Goal: Task Accomplishment & Management: Complete application form

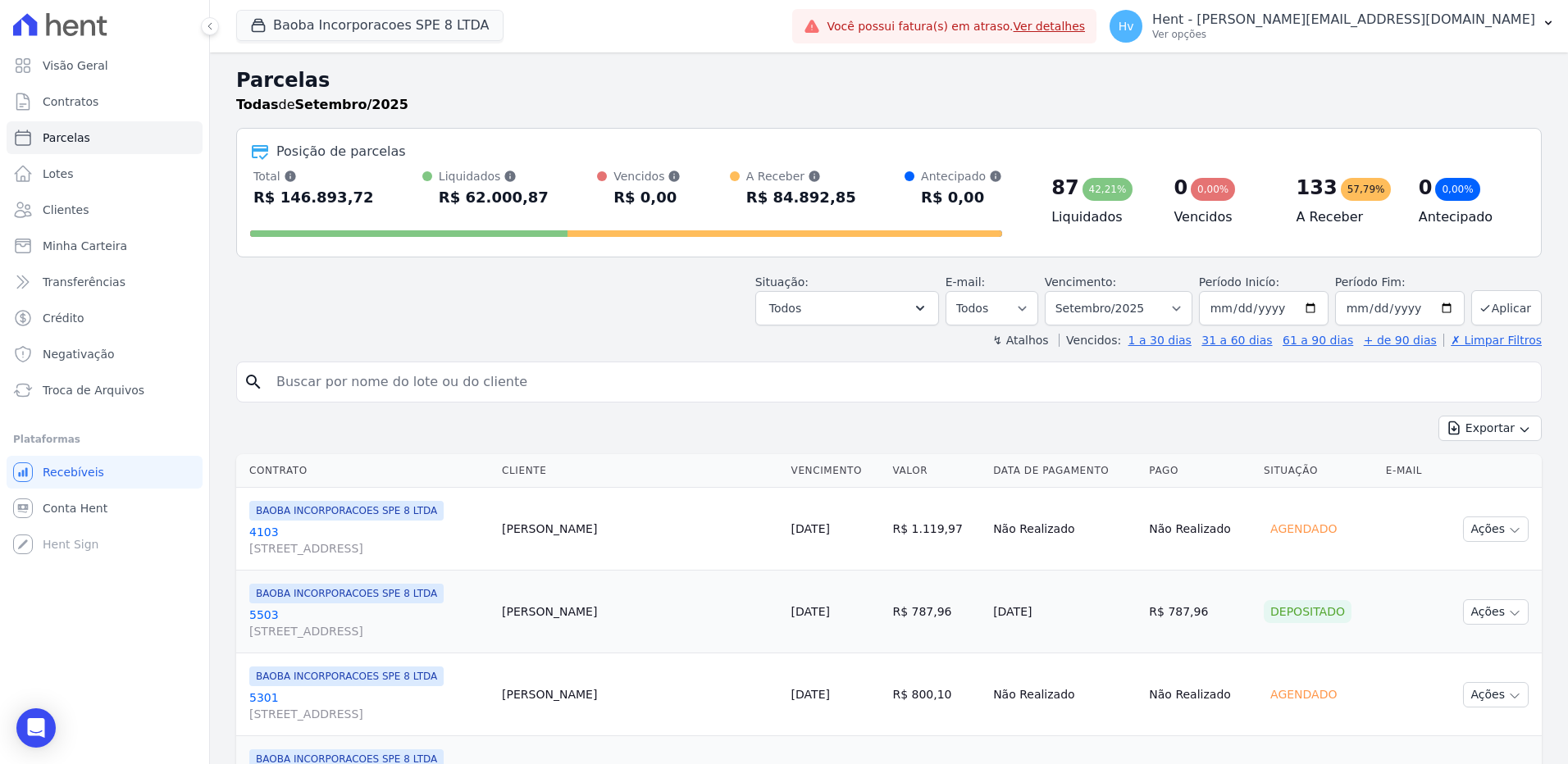
select select
click at [432, 27] on button "Baoba Incorporacoes SPE 8 LTDA" at bounding box center [370, 25] width 268 height 31
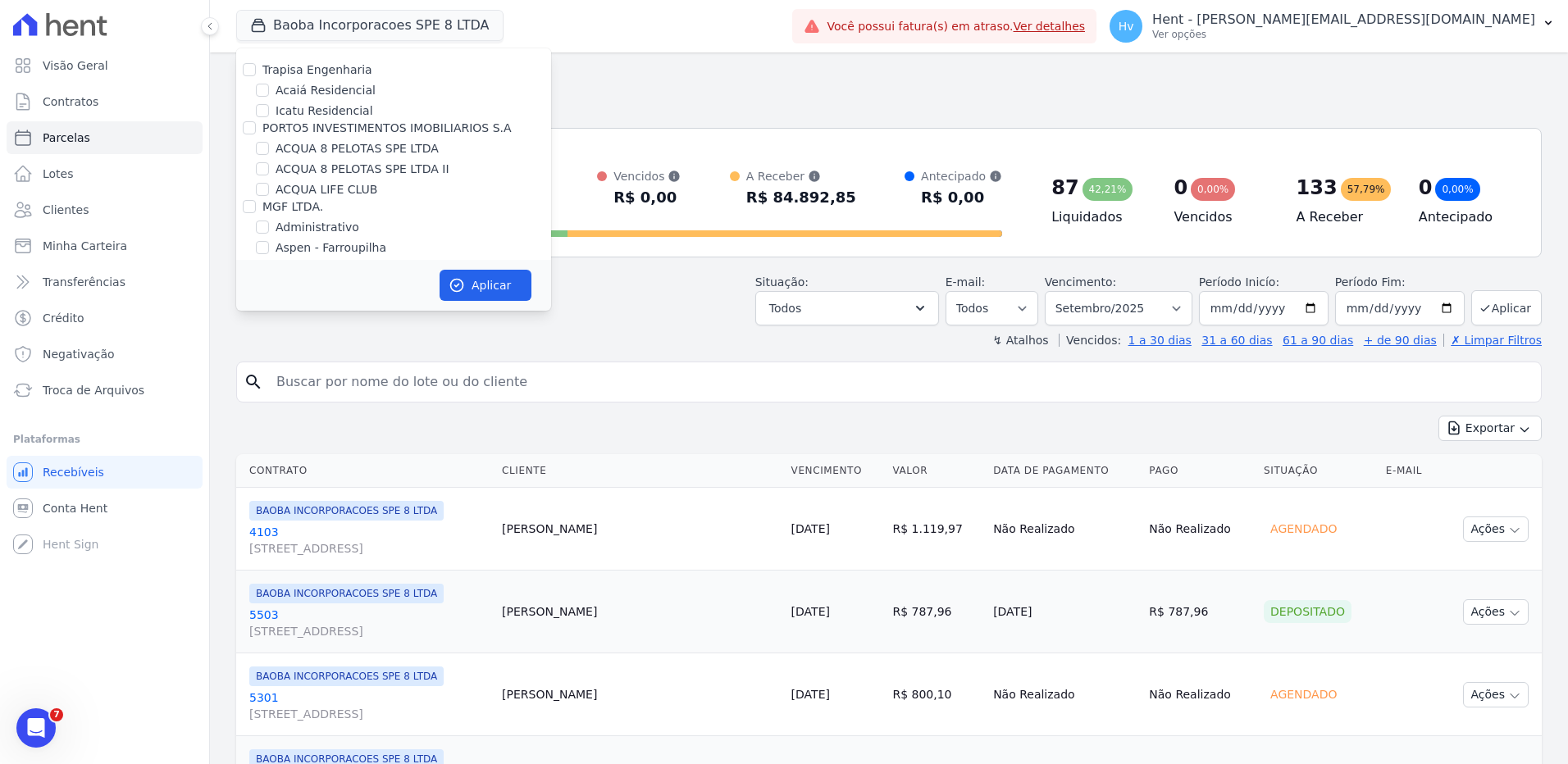
click at [685, 77] on h2 "Parcelas" at bounding box center [889, 80] width 1306 height 29
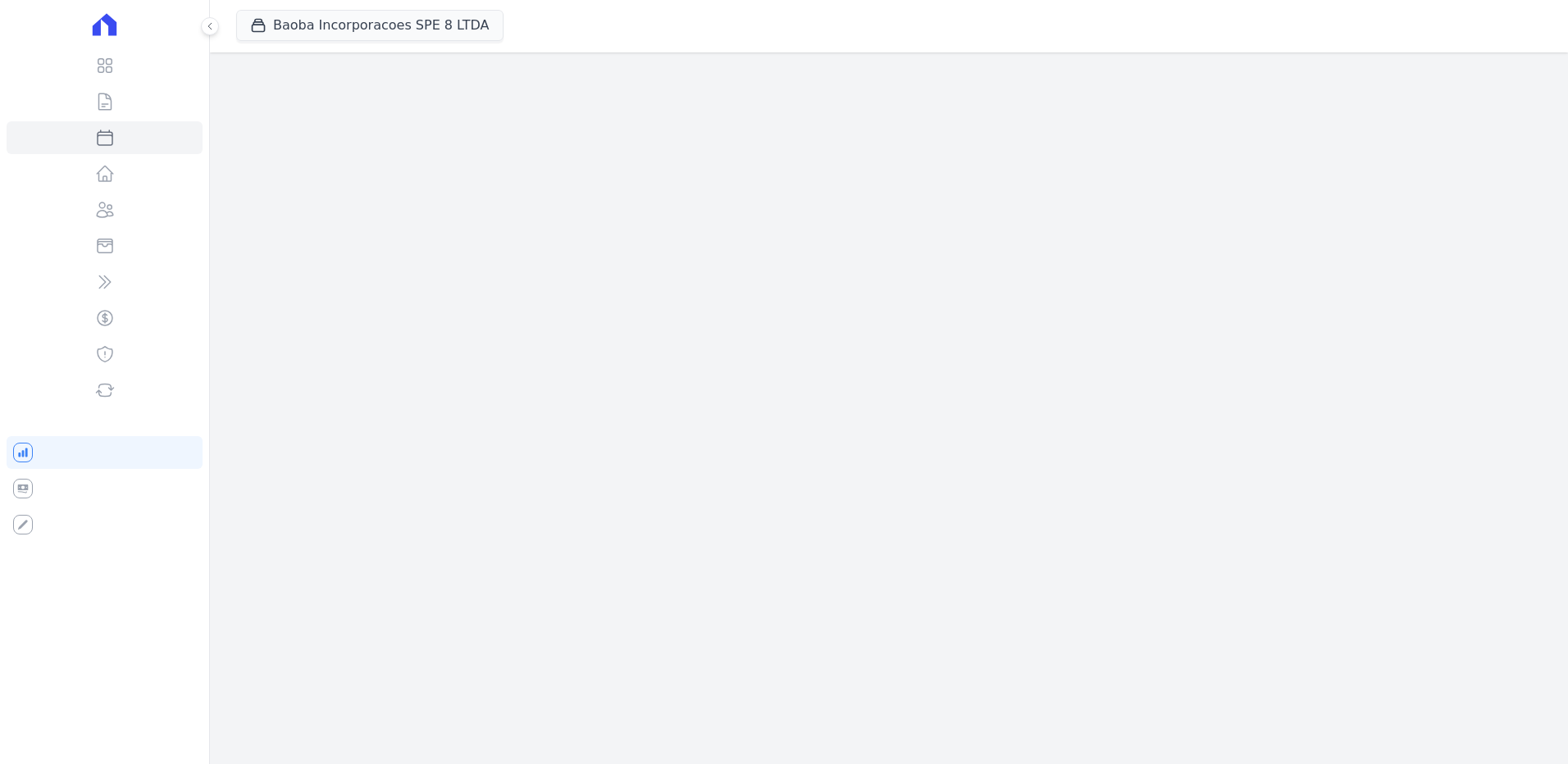
select select
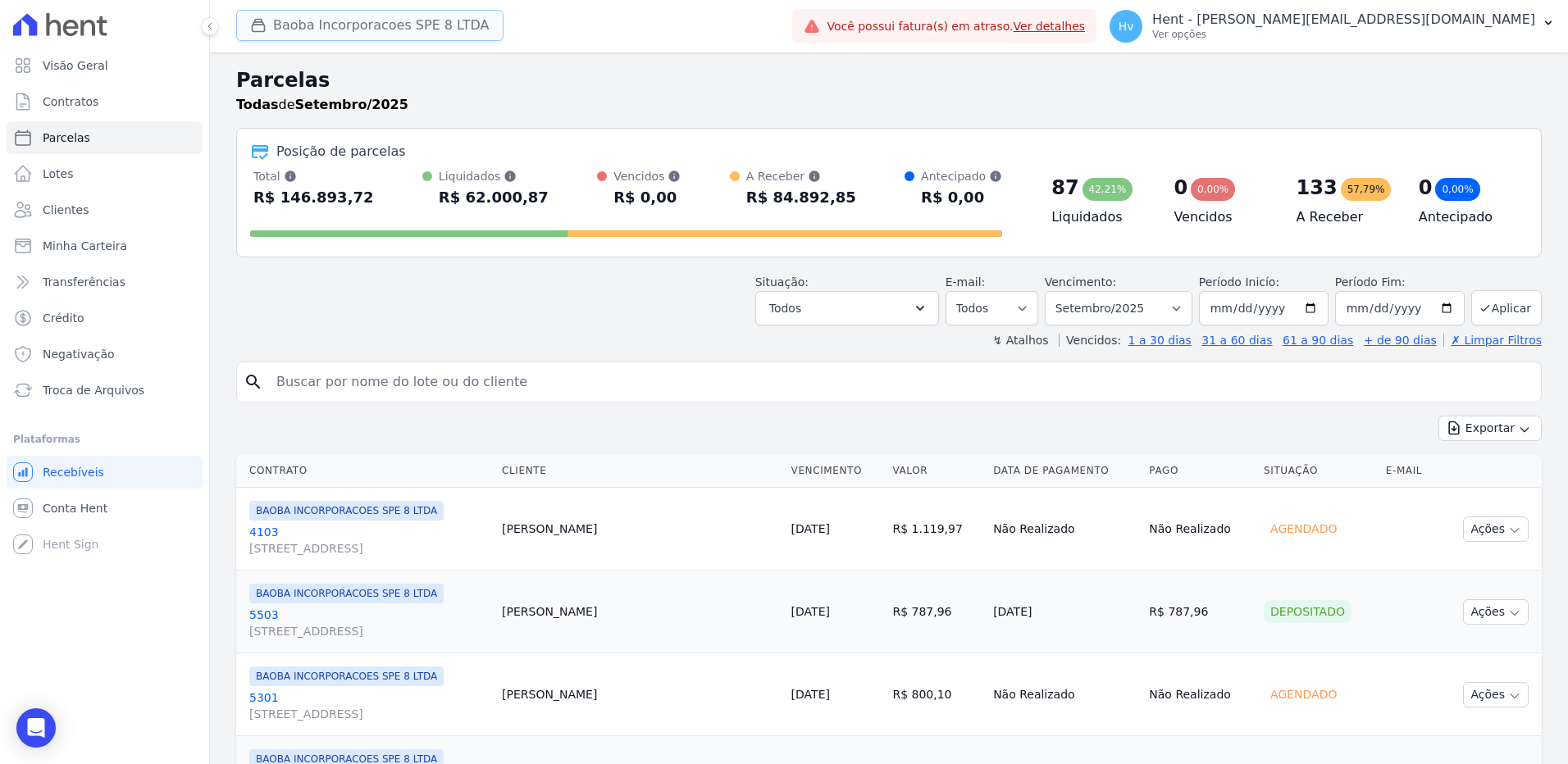
click at [425, 33] on button "Baoba Incorporacoes SPE 8 LTDA" at bounding box center [370, 25] width 268 height 31
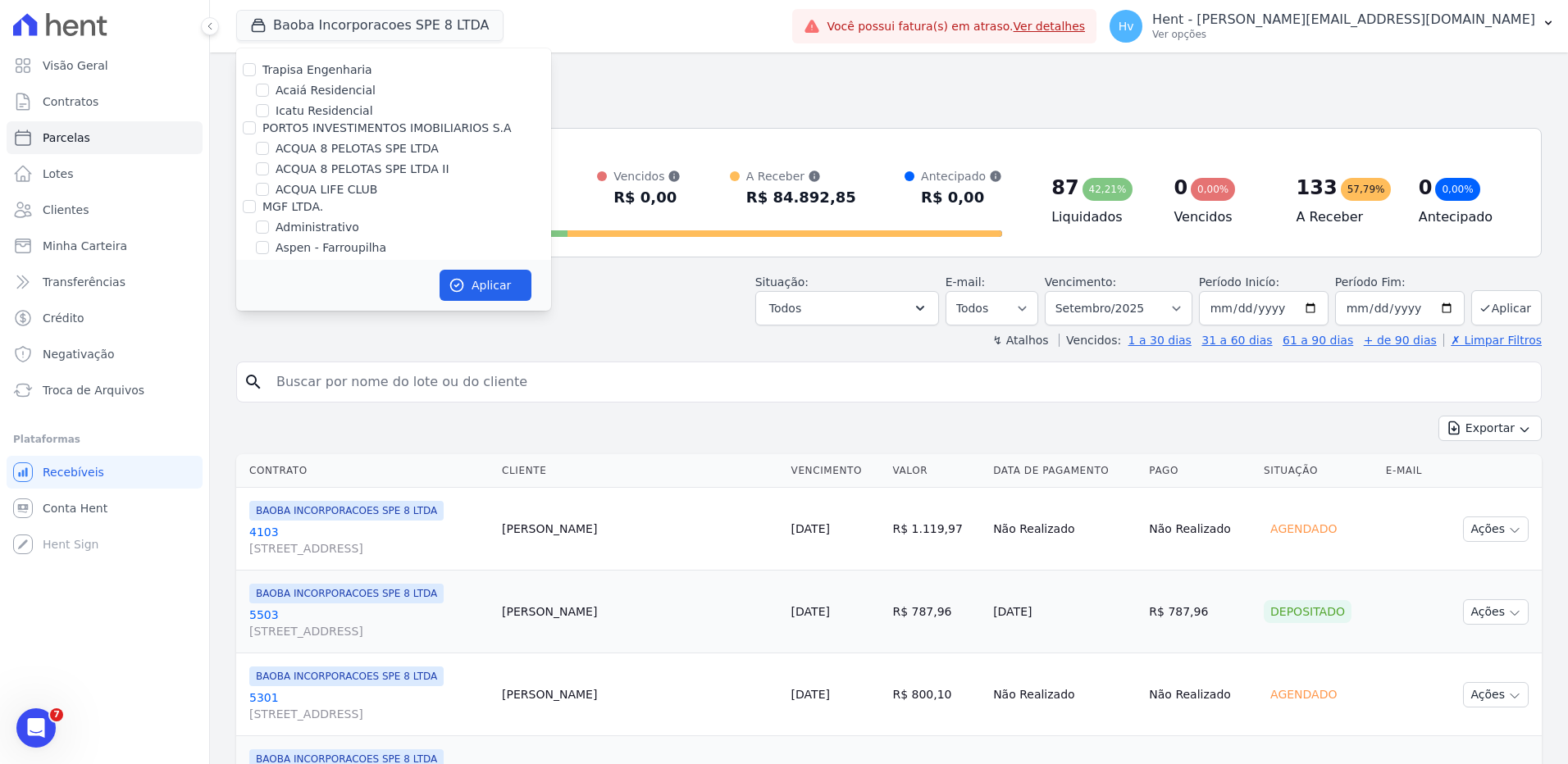
scroll to position [7884, 0]
click at [318, 386] on label "LUV PENHA" at bounding box center [308, 394] width 65 height 17
click at [269, 388] on input "LUV PENHA" at bounding box center [262, 394] width 13 height 13
checkbox input "true"
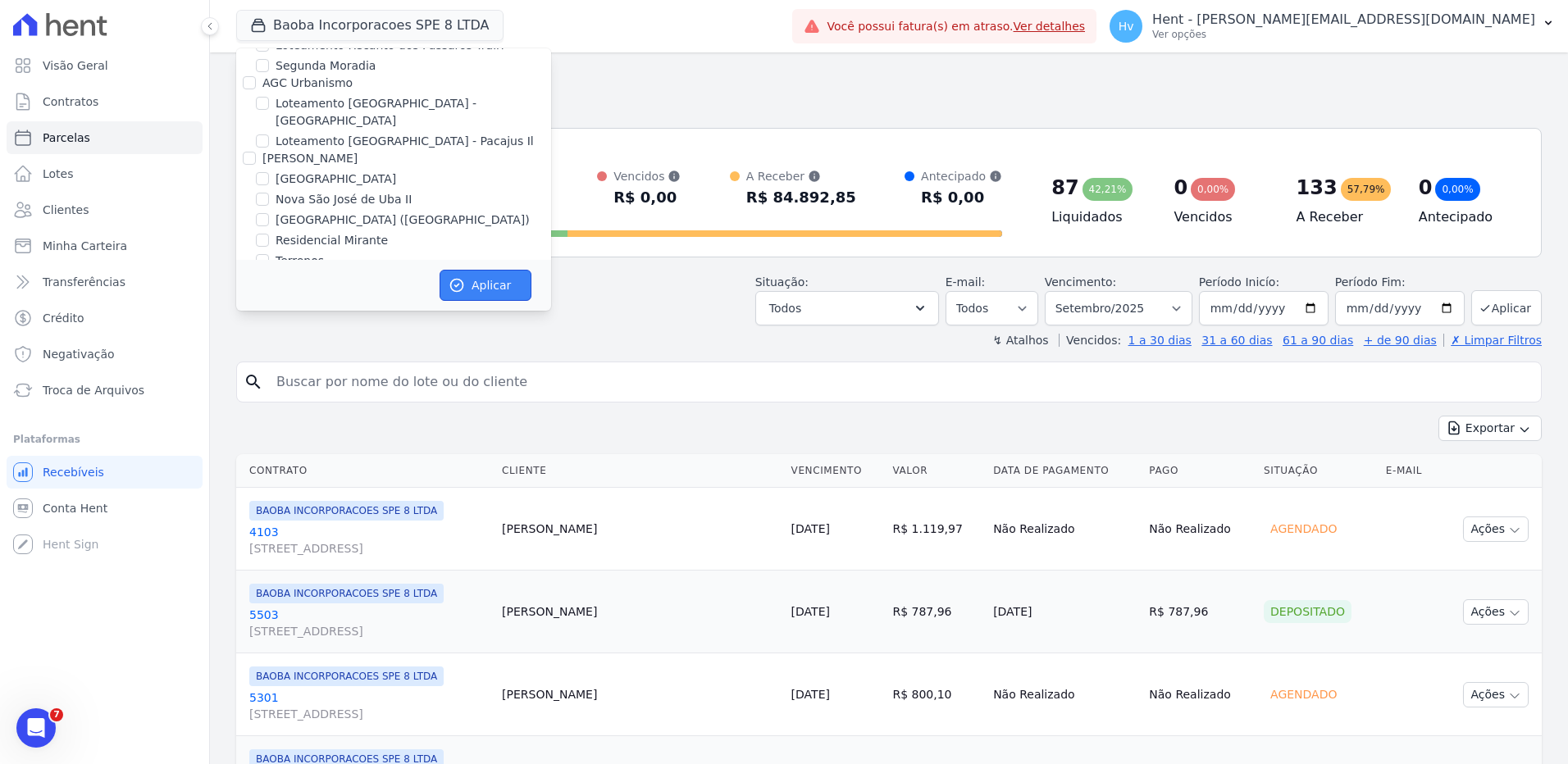
click at [493, 289] on button "Aplicar" at bounding box center [485, 285] width 92 height 31
select select
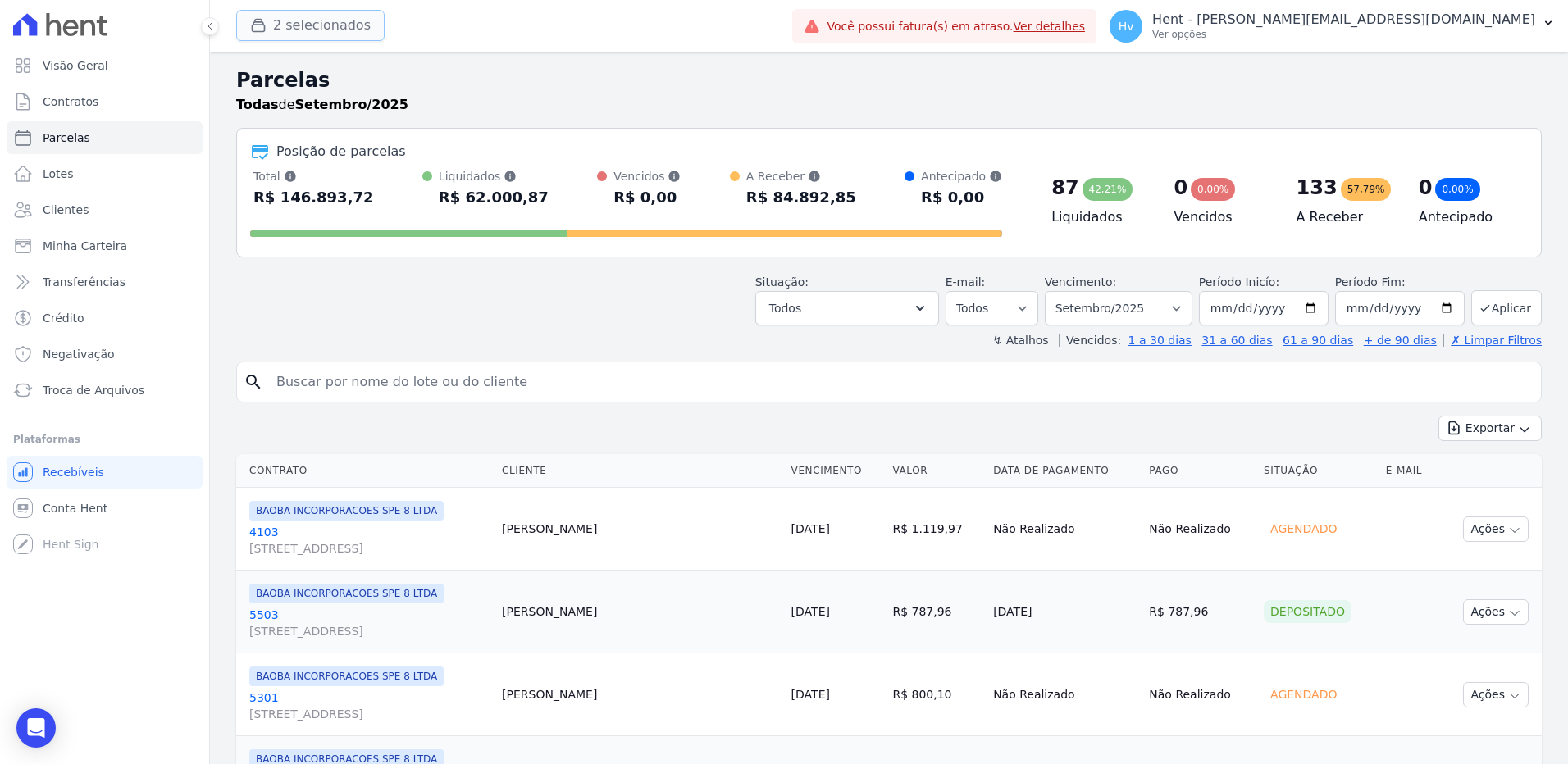
click at [334, 19] on button "2 selecionados" at bounding box center [310, 25] width 148 height 31
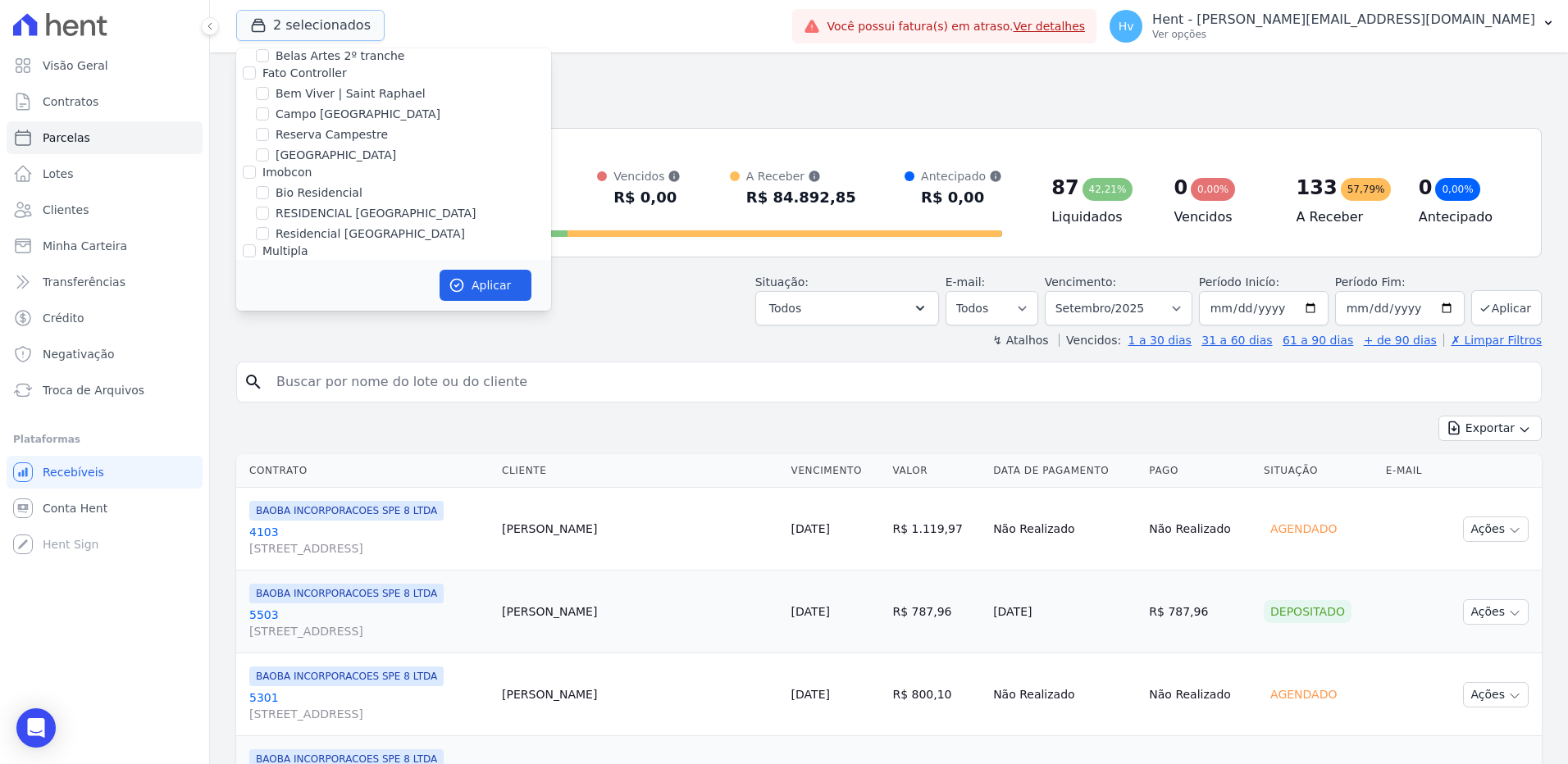
scroll to position [3204, 0]
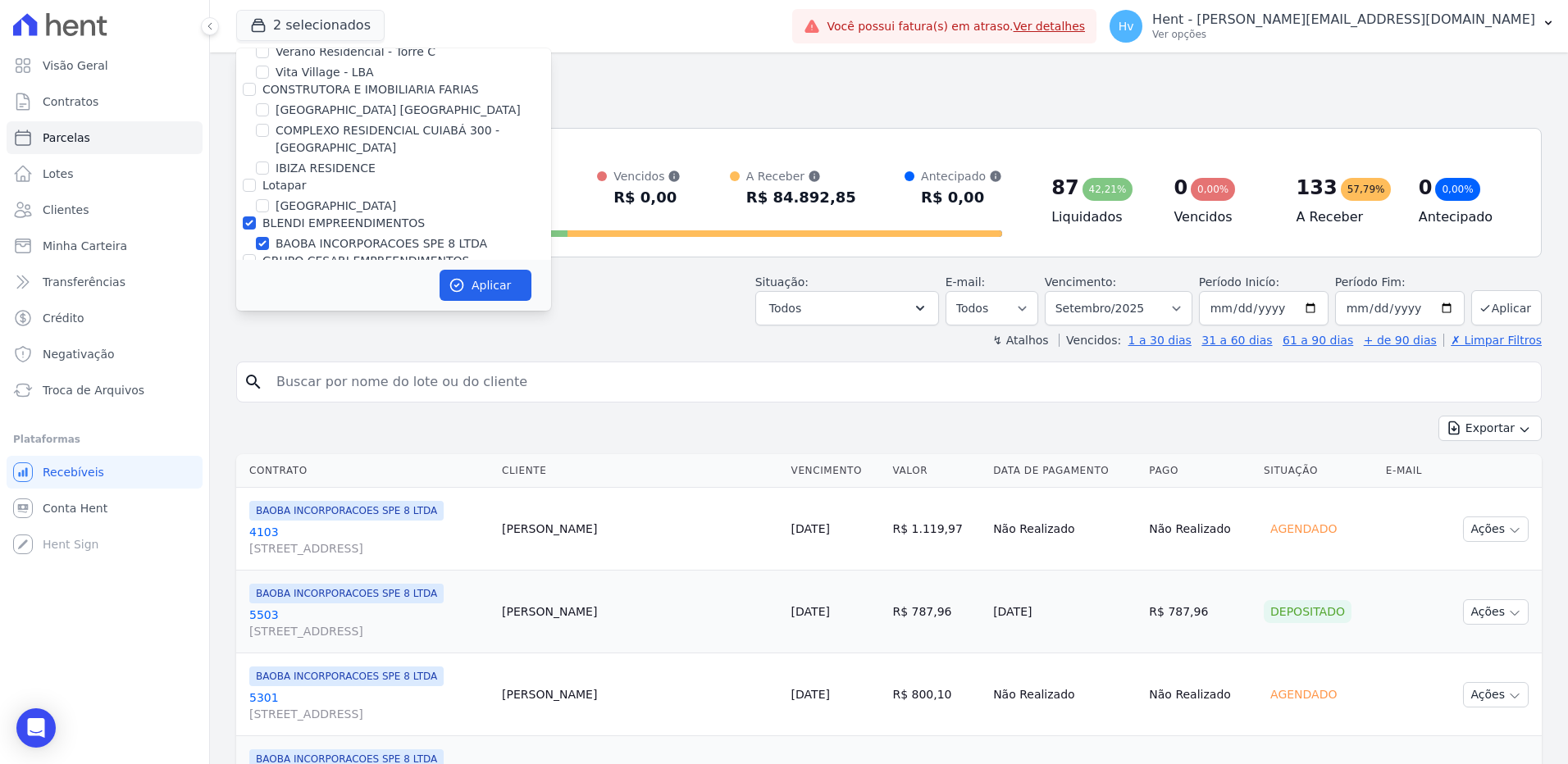
click at [394, 235] on label "BAOBA INCORPORACOES SPE 8 LTDA" at bounding box center [381, 243] width 211 height 17
click at [269, 237] on input "BAOBA INCORPORACOES SPE 8 LTDA" at bounding box center [262, 243] width 13 height 13
checkbox input "false"
drag, startPoint x: 490, startPoint y: 301, endPoint x: 488, endPoint y: 291, distance: 10.2
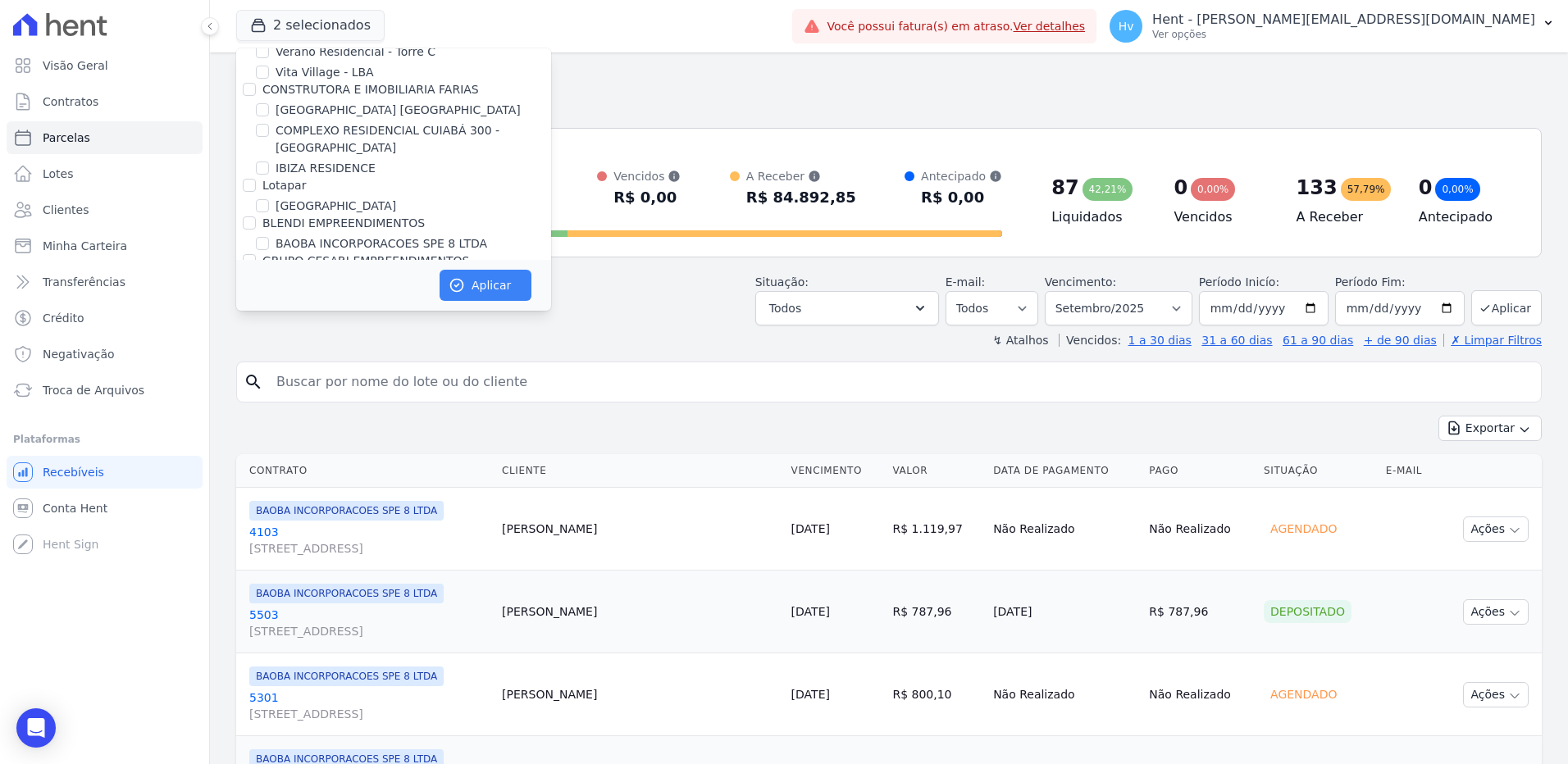
click at [490, 301] on div "Aplicar" at bounding box center [393, 285] width 315 height 51
click at [488, 291] on button "Aplicar" at bounding box center [485, 285] width 92 height 31
select select
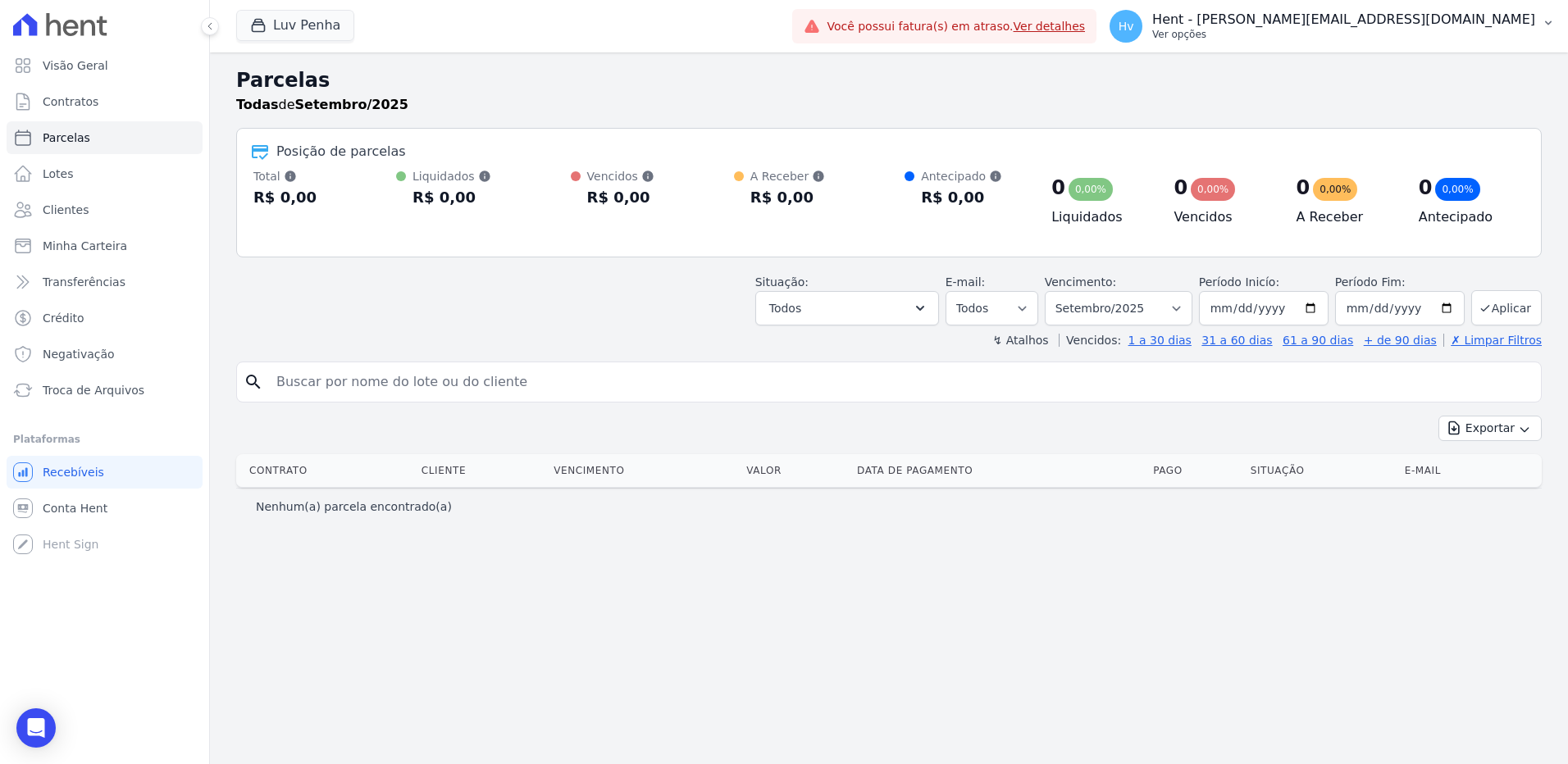
click at [1432, 26] on p "Hent - [PERSON_NAME][EMAIL_ADDRESS][DOMAIN_NAME]" at bounding box center [1343, 20] width 383 height 16
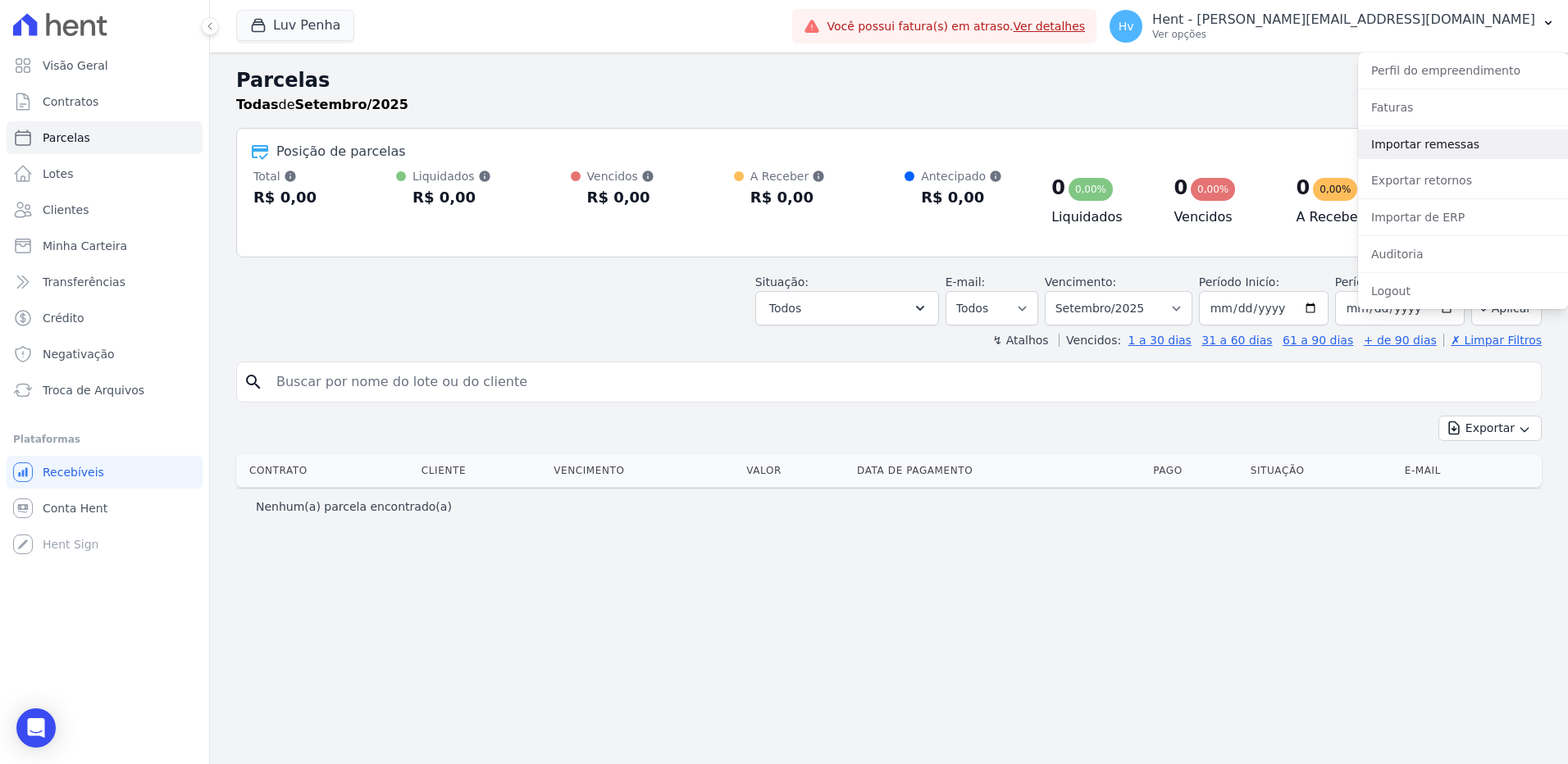
click at [1432, 147] on link "Importar remessas" at bounding box center [1463, 144] width 210 height 29
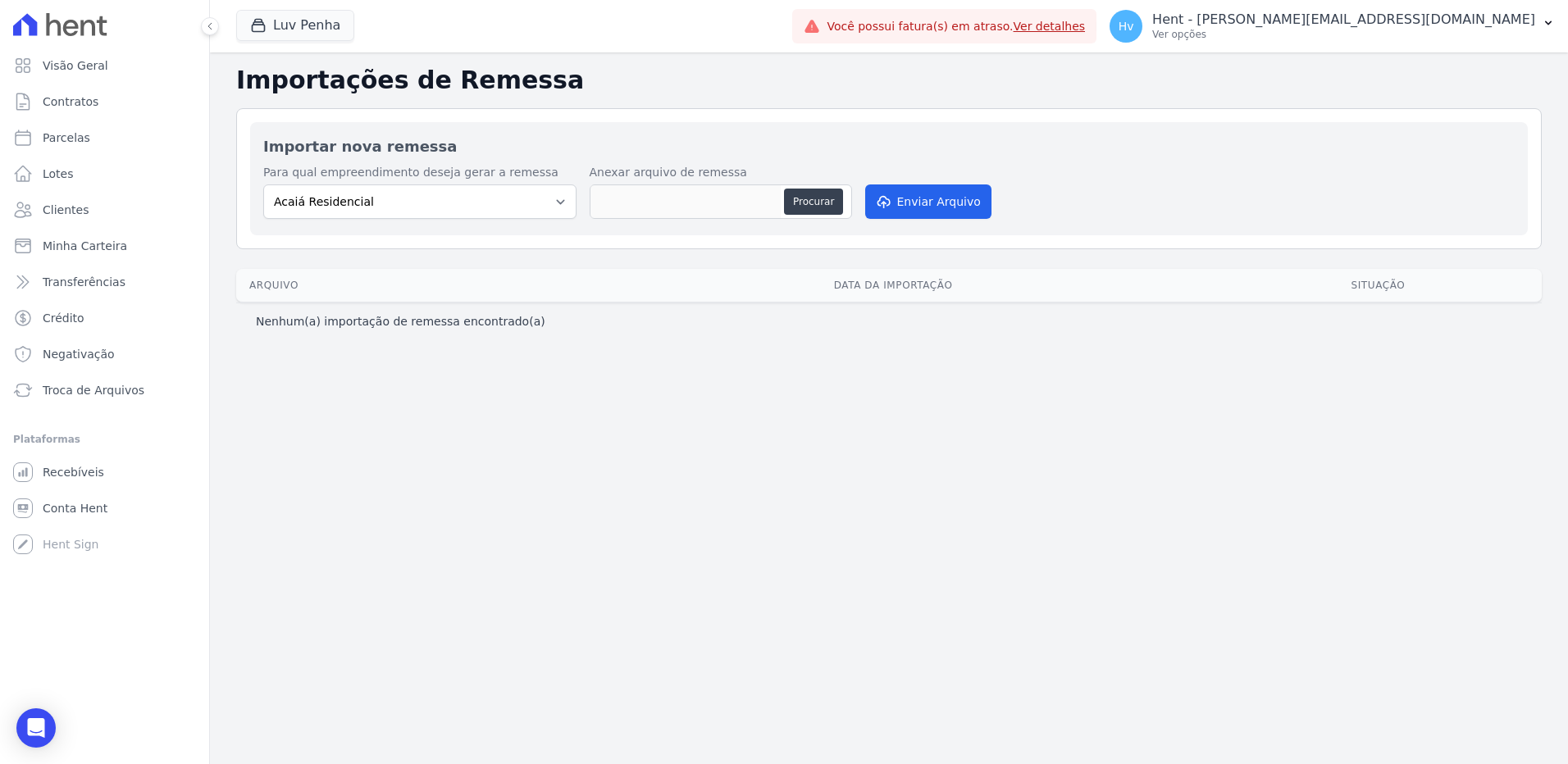
drag, startPoint x: 1018, startPoint y: 563, endPoint x: 979, endPoint y: 526, distance: 53.8
click at [1017, 563] on div "Importações de Remessa Importar nova remessa Para qual empreendimento deseja ge…" at bounding box center [888, 408] width 1358 height 711
click at [78, 99] on span "Contratos" at bounding box center [70, 102] width 56 height 16
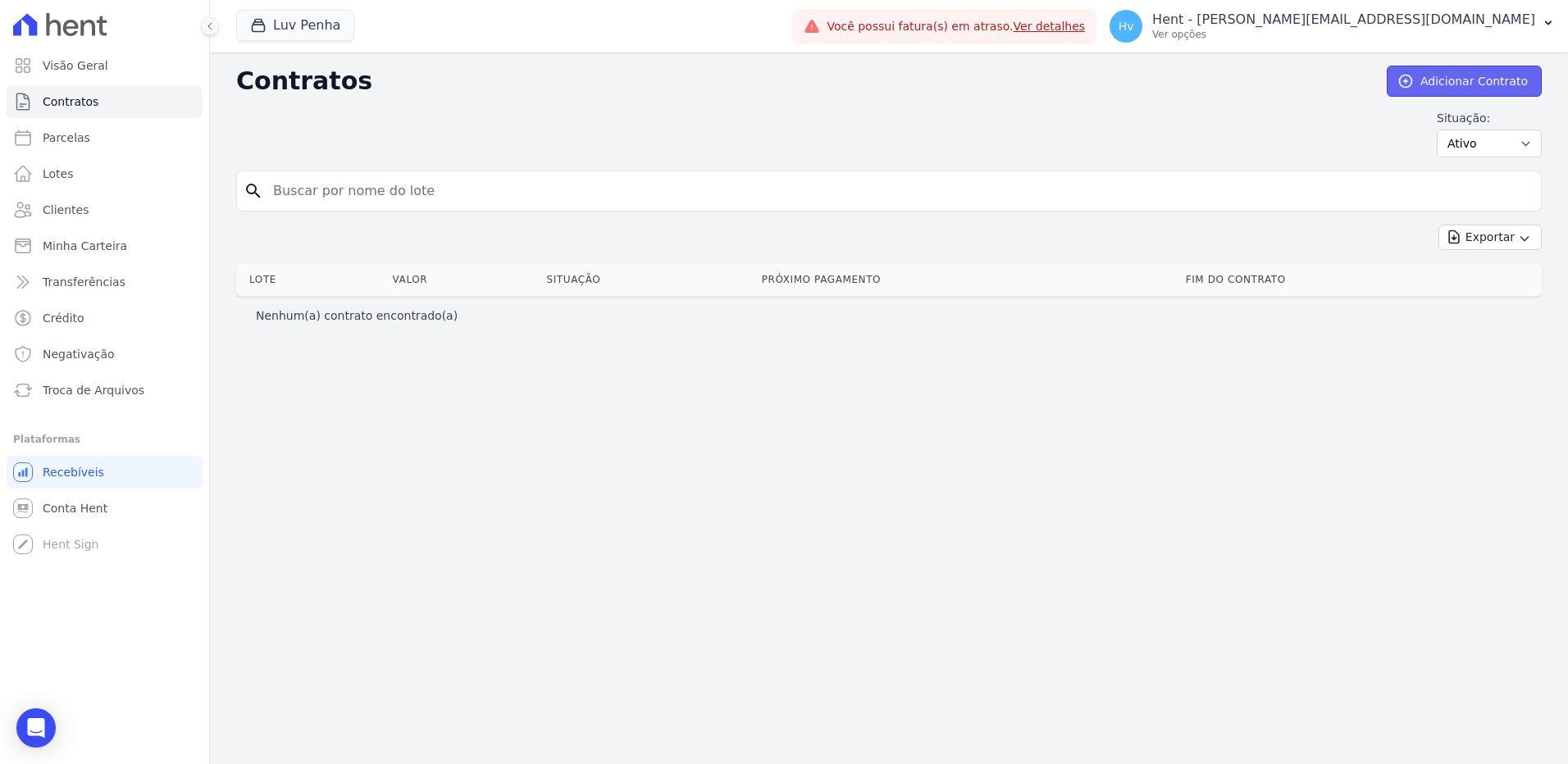
click at [1485, 83] on link "Adicionar Contrato" at bounding box center [1465, 81] width 155 height 31
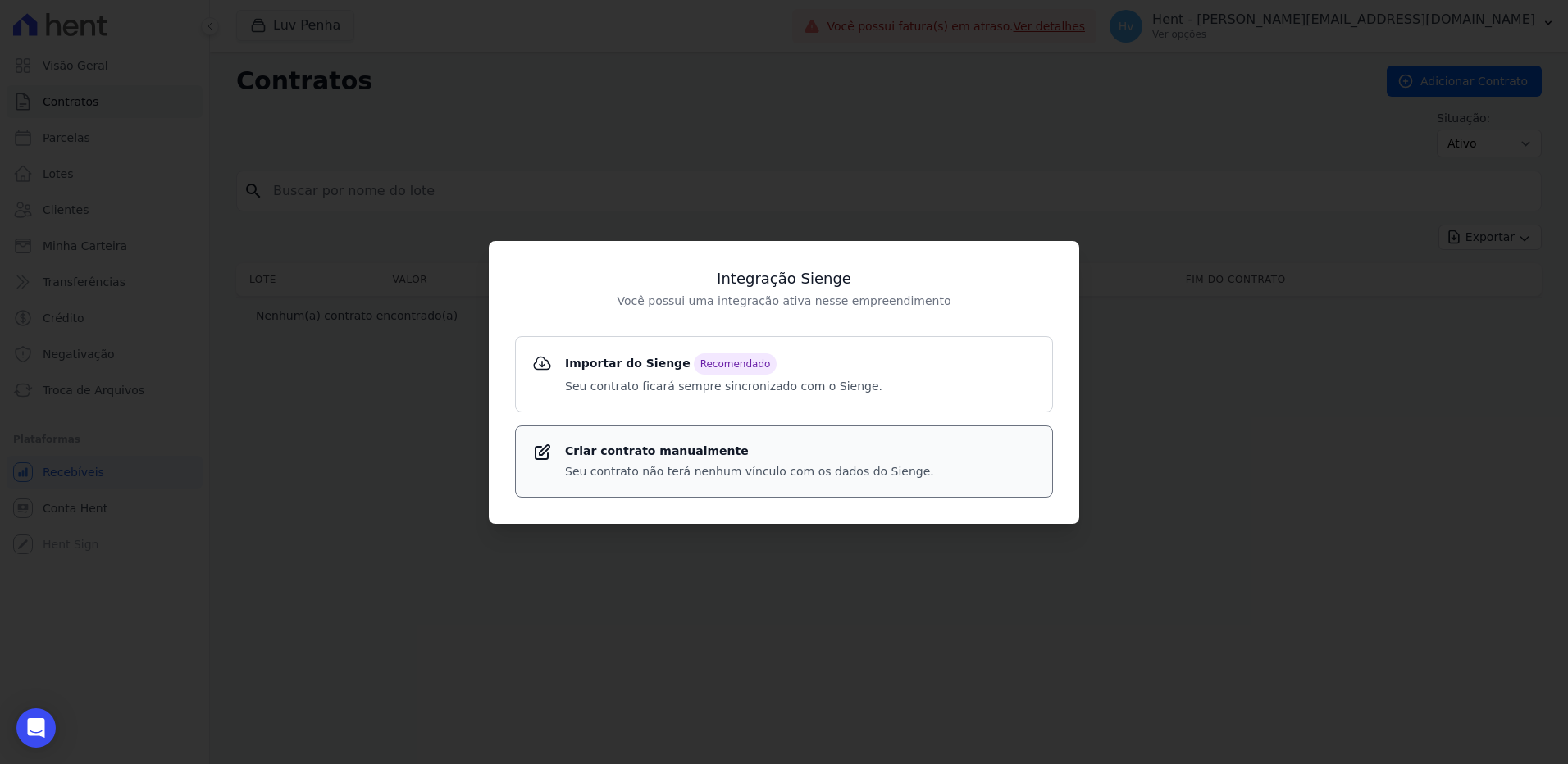
click at [718, 462] on div "Criar contrato manualmente Seu contrato não terá nenhum vínculo com os dados do…" at bounding box center [750, 462] width 369 height 37
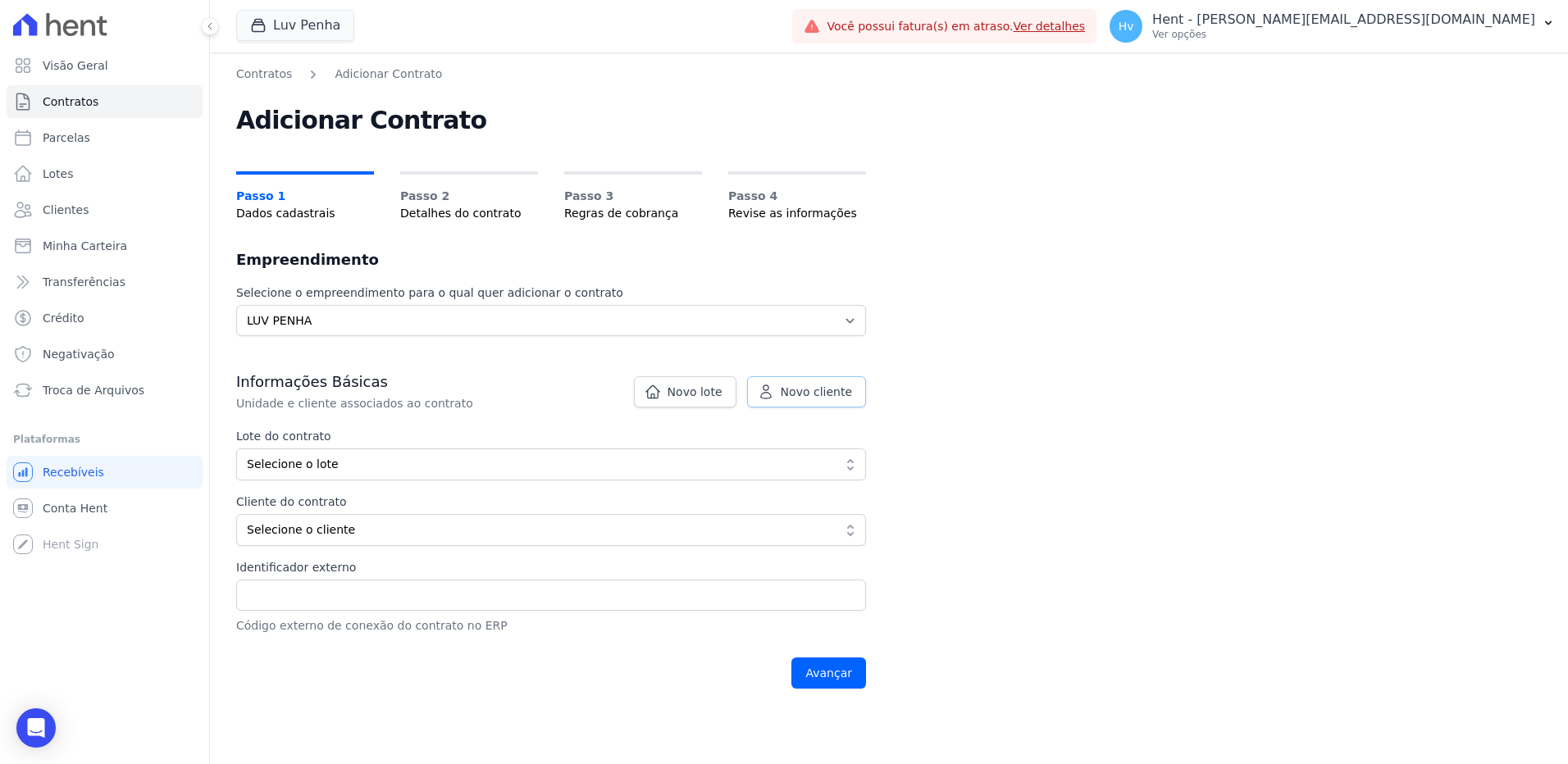
click at [828, 391] on span "Novo cliente" at bounding box center [817, 391] width 71 height 16
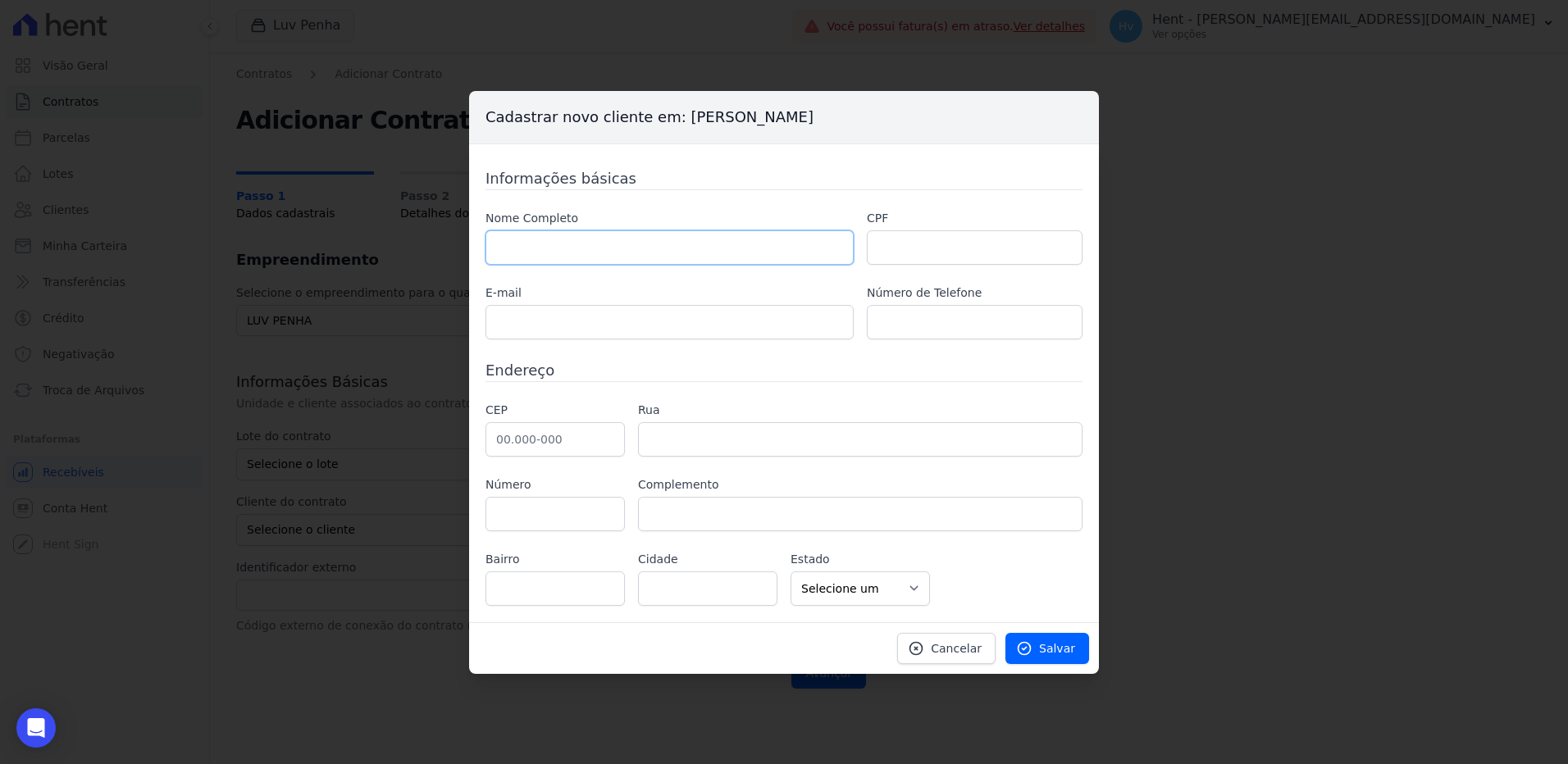
click at [605, 234] on input "text" at bounding box center [669, 247] width 368 height 35
paste input "ADRIANO POLICARPO ZAMBELLI"
type input "[PERSON_NAME] ZAMBELLI - Teste"
drag, startPoint x: 923, startPoint y: 248, endPoint x: 933, endPoint y: 248, distance: 10.0
click at [923, 248] on input "text" at bounding box center [975, 247] width 216 height 35
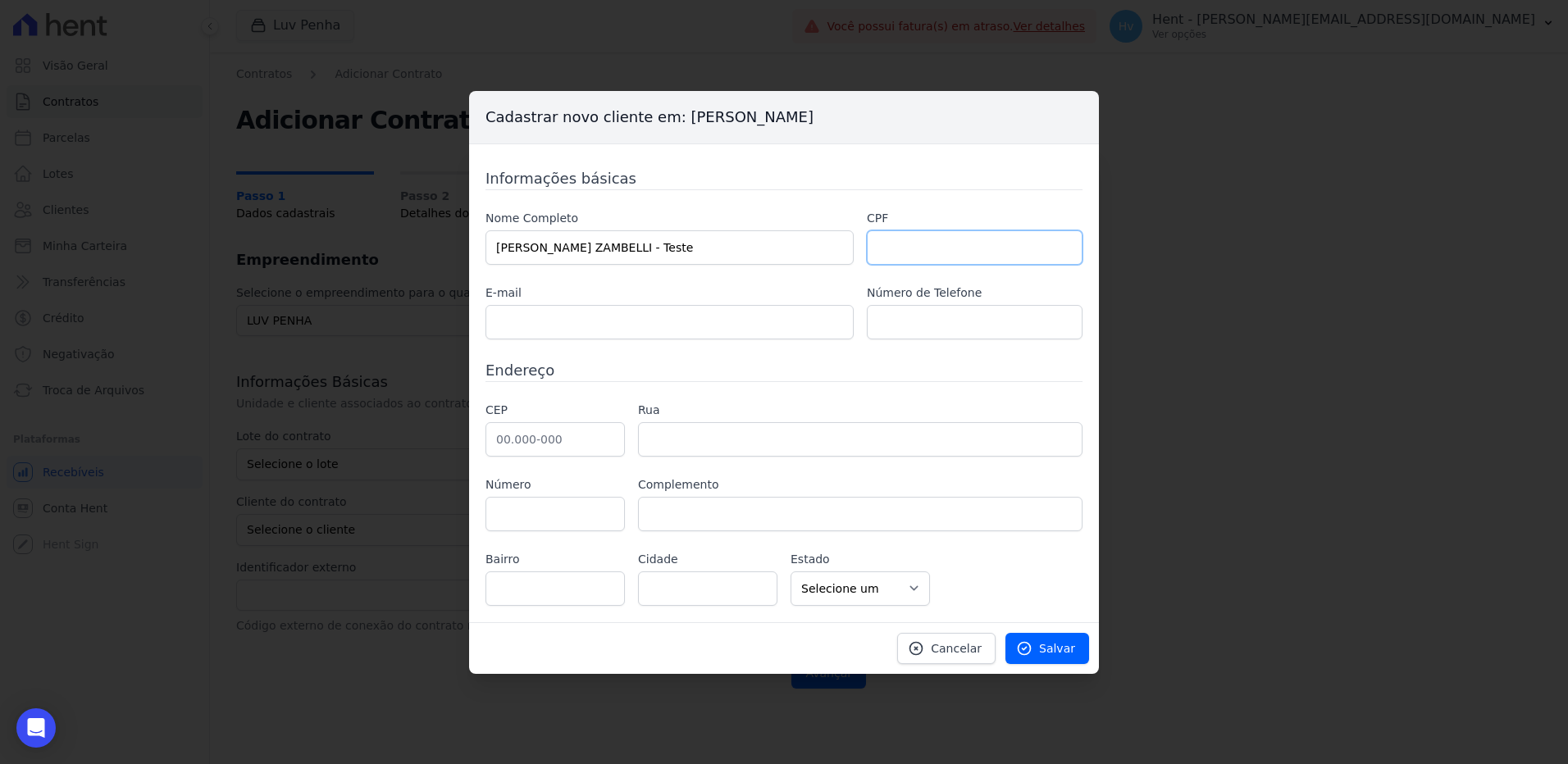
paste input "30550187880"
type input "30550187880"
click at [585, 444] on input "text" at bounding box center [555, 440] width 139 height 35
drag, startPoint x: 590, startPoint y: 447, endPoint x: 653, endPoint y: 440, distance: 63.4
click at [590, 446] on input "text" at bounding box center [555, 440] width 139 height 35
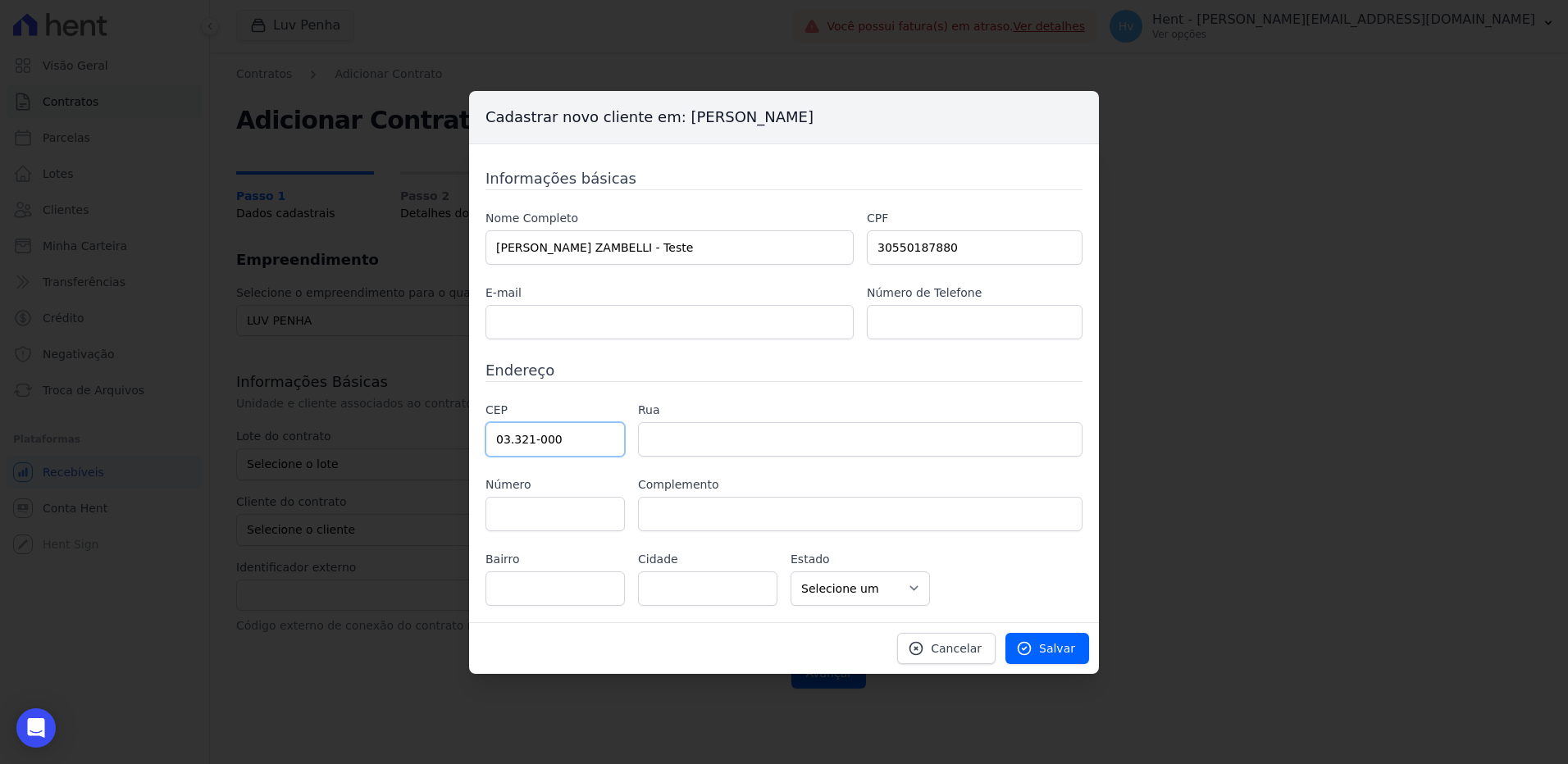
type input "03.321-000"
type input "Rua Euclides Pacheco"
type input "Vila Gomes Cardim"
type input "São Paulo"
select select "SP"
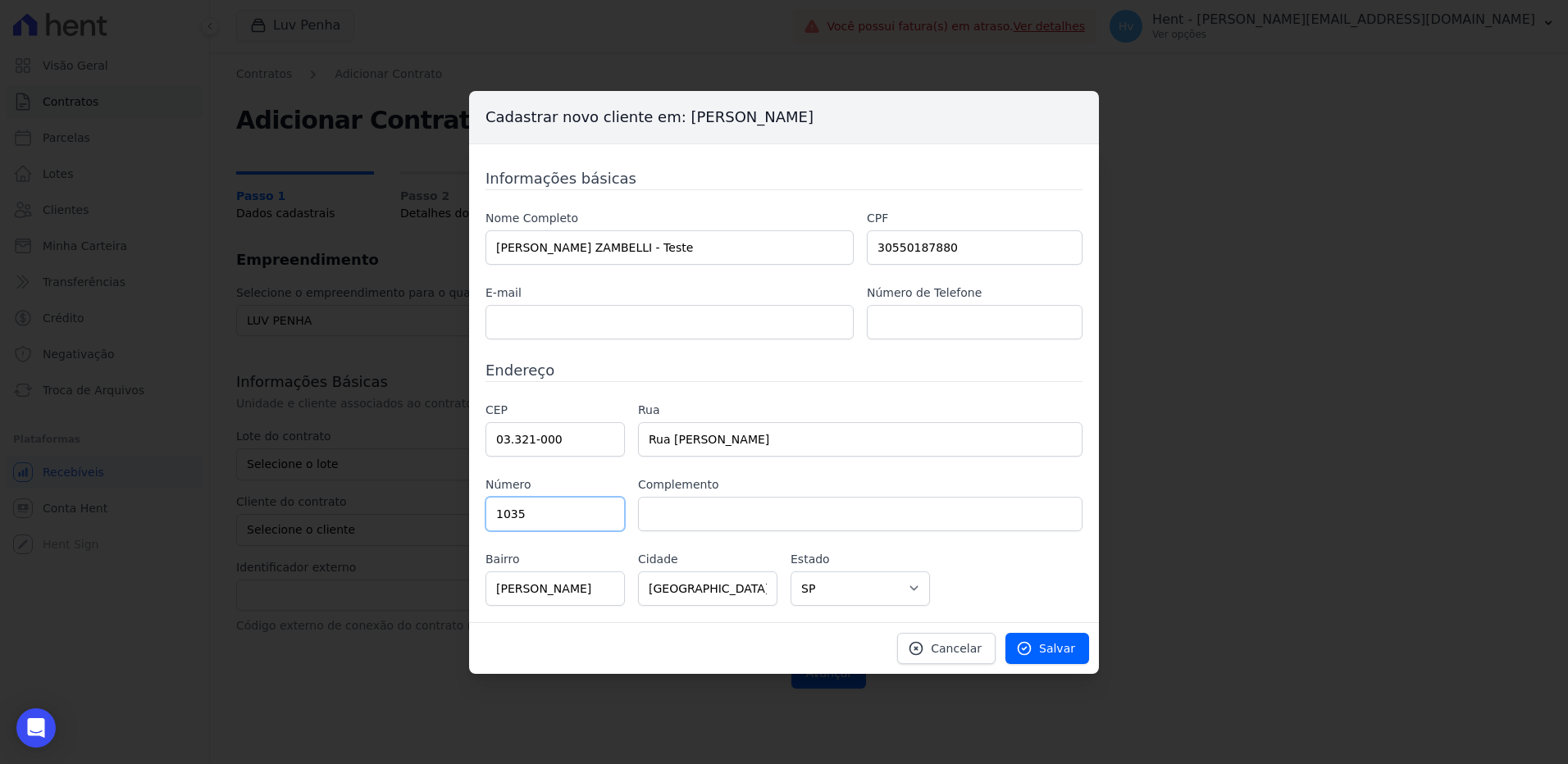
type input "1035"
drag, startPoint x: 1062, startPoint y: 650, endPoint x: 1117, endPoint y: 650, distance: 55.0
click at [1062, 650] on span "Salvar" at bounding box center [1057, 648] width 36 height 16
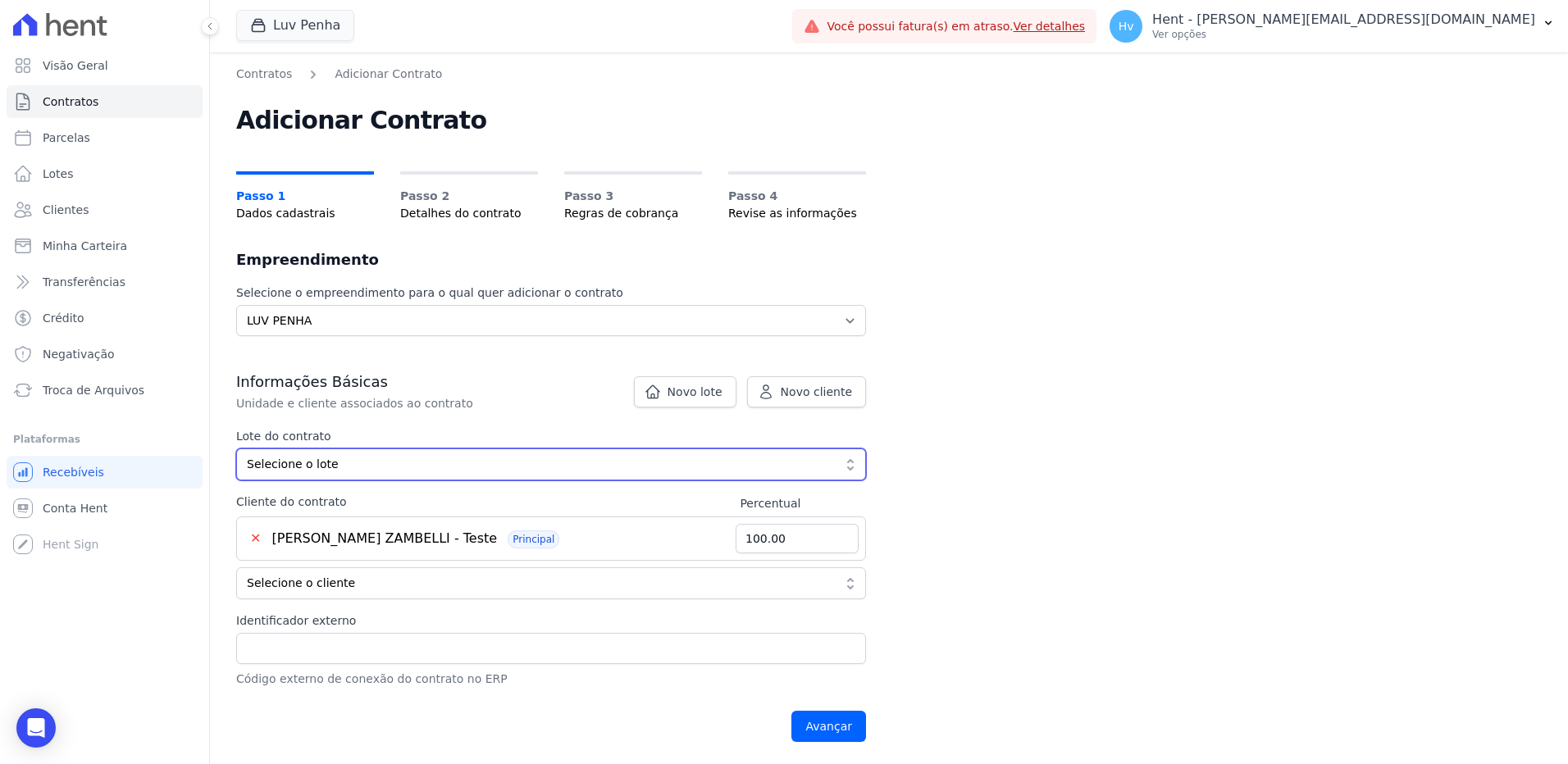
click at [406, 465] on span "Selecione o lote" at bounding box center [540, 464] width 586 height 17
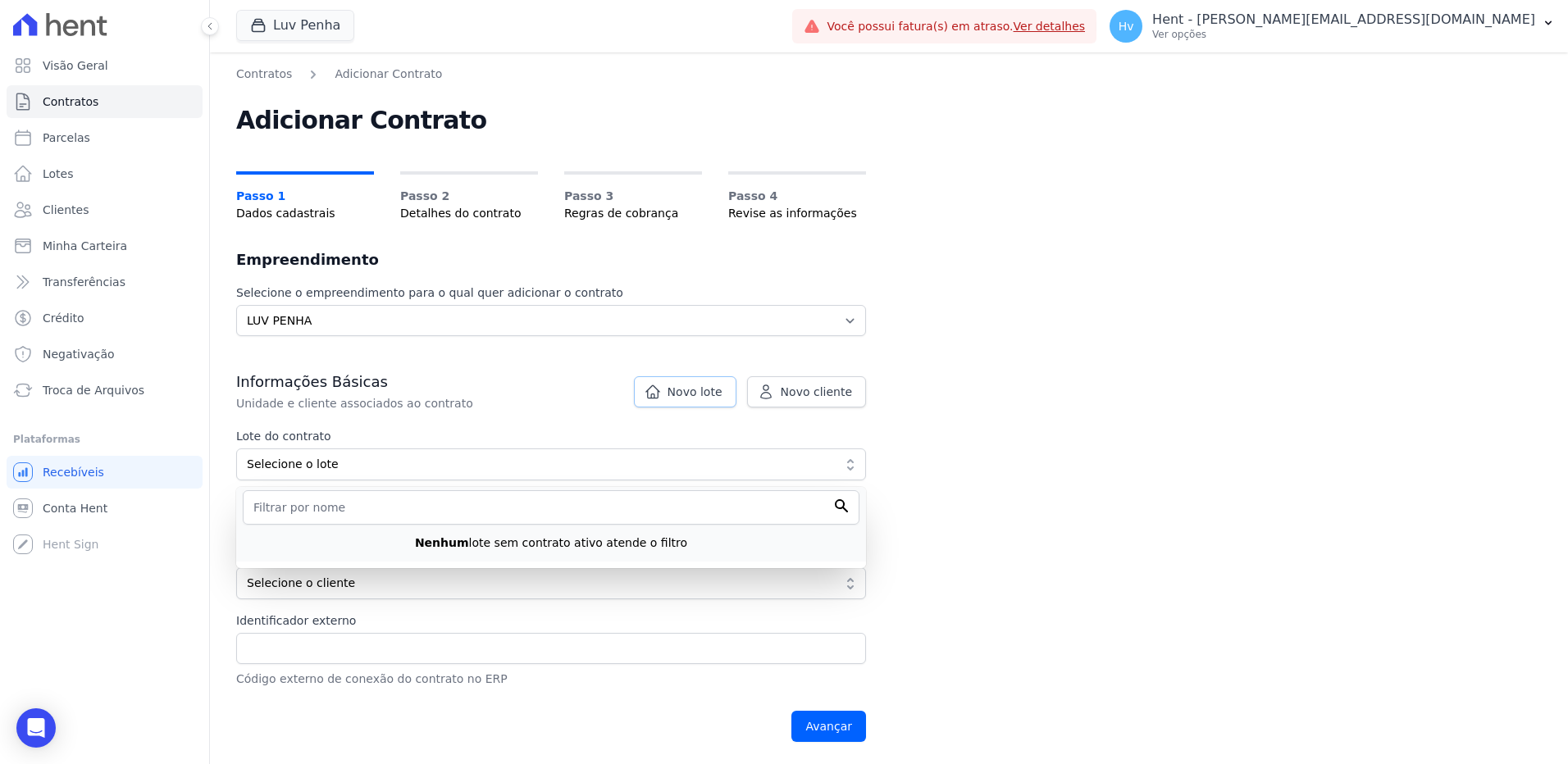
click at [709, 400] on link "Novo lote" at bounding box center [685, 391] width 103 height 31
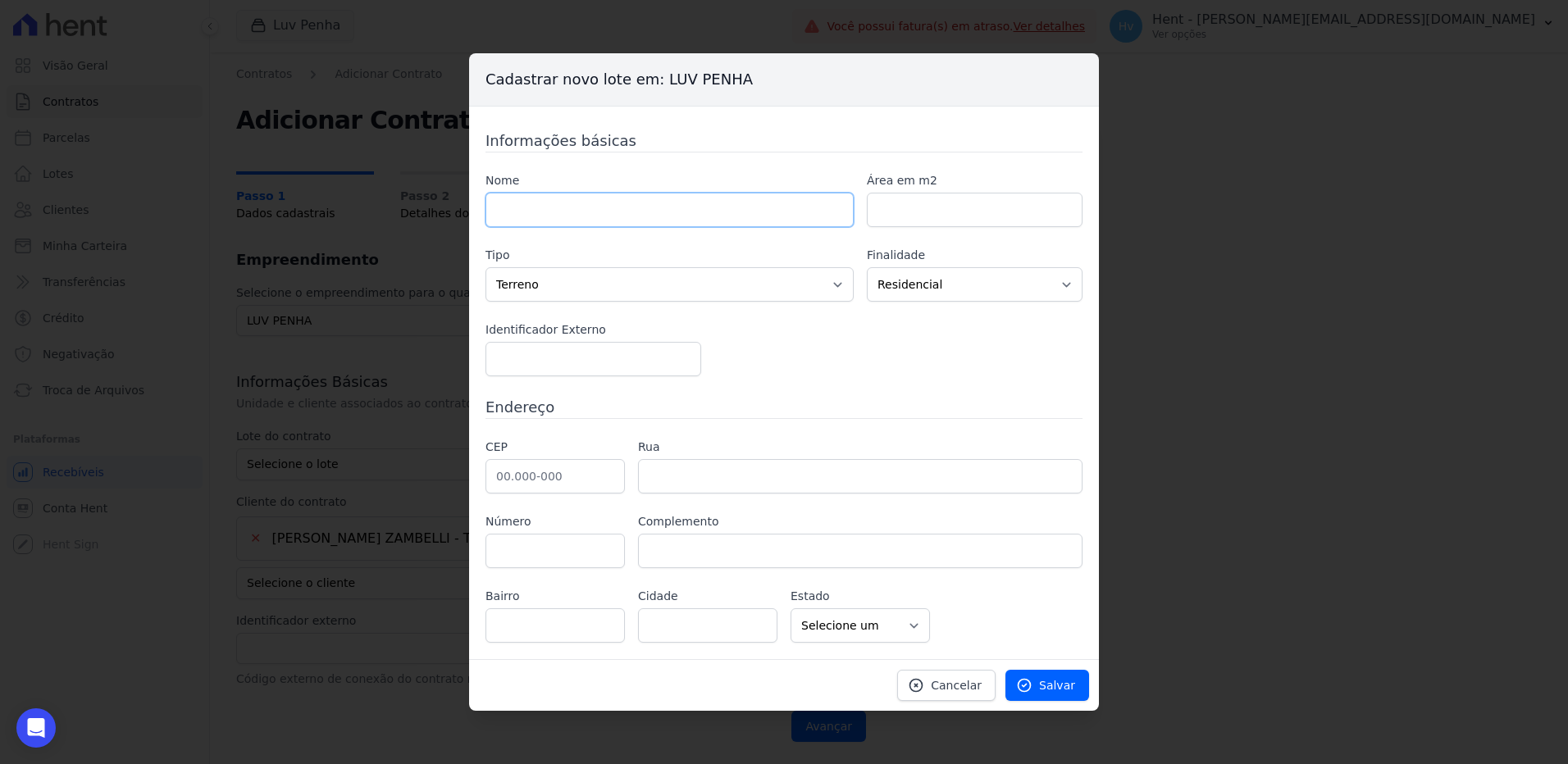
click at [606, 201] on input "text" at bounding box center [669, 209] width 368 height 35
type input "[PERSON_NAME] ZAMBELLI - Teste"
type input "03.321-000"
type input "1035"
select select "SP"
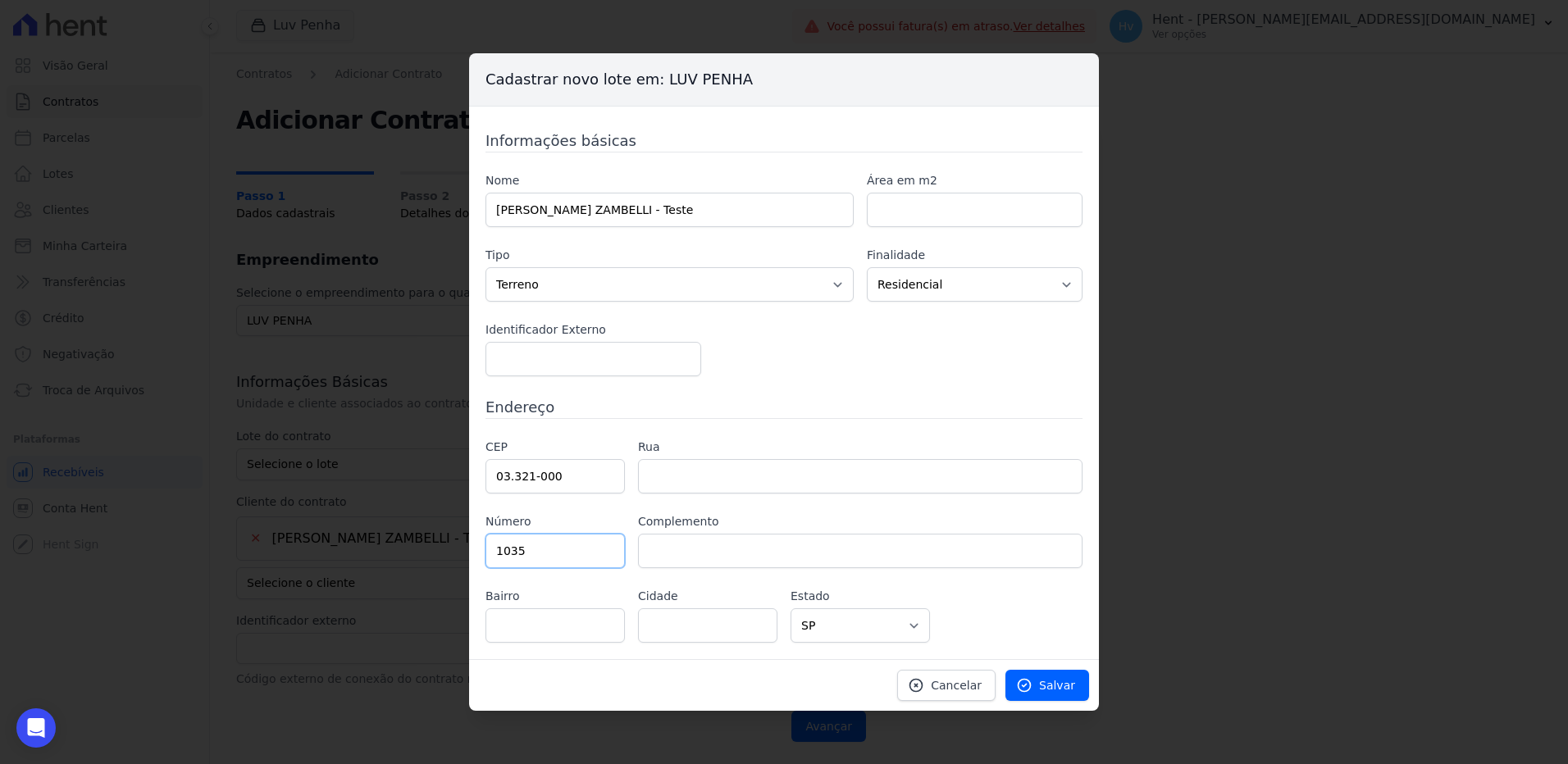
type input "Rua Euclides Pacheco"
type input "Vila Gomes Cardim"
type input "São Paulo"
type input "1035"
click at [1059, 686] on span "Salvar" at bounding box center [1057, 686] width 36 height 16
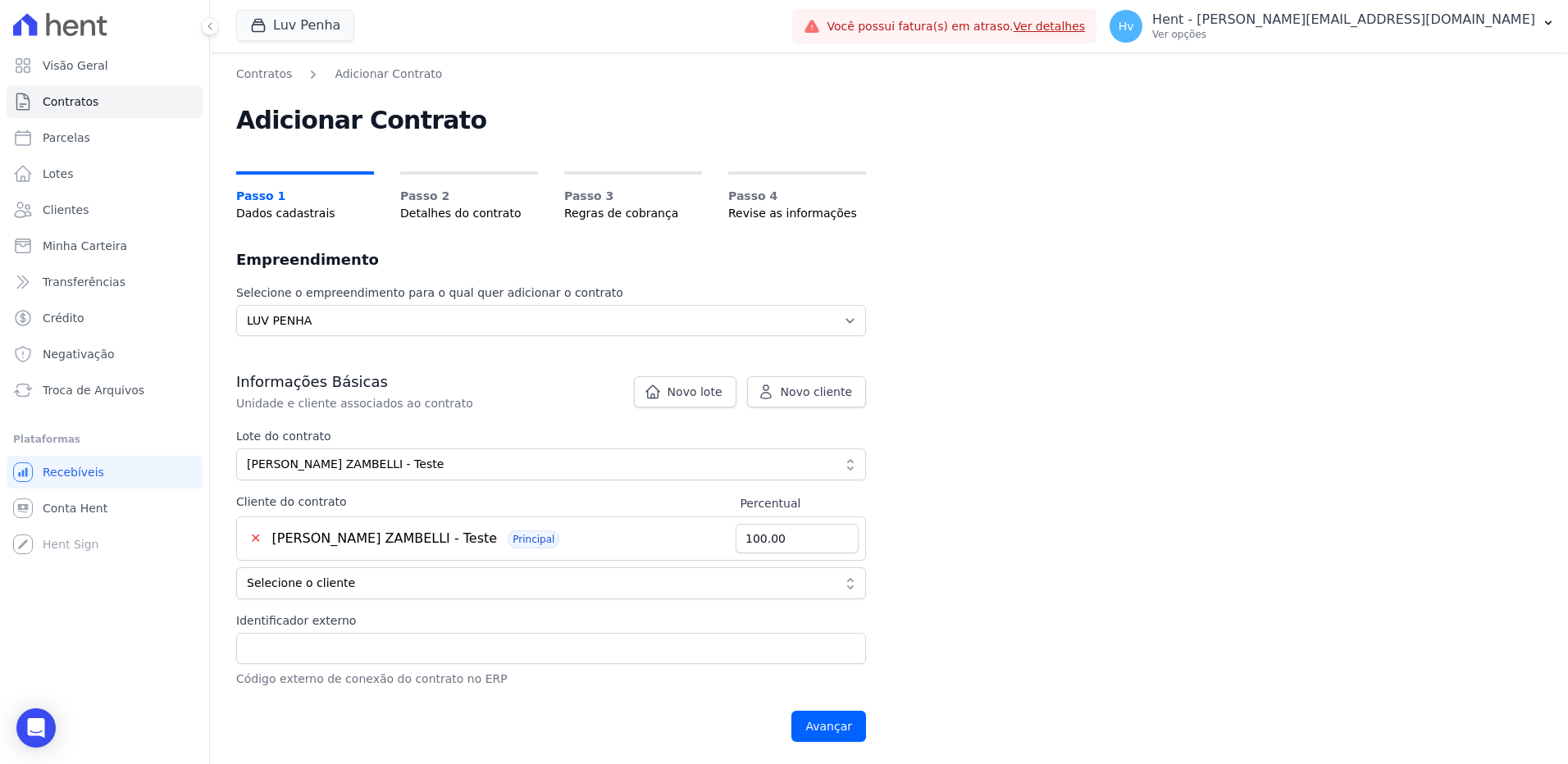
scroll to position [1, 0]
click at [479, 643] on input "Identificador externo" at bounding box center [551, 647] width 630 height 31
type input "123"
click at [830, 727] on input "Avançar" at bounding box center [829, 725] width 75 height 31
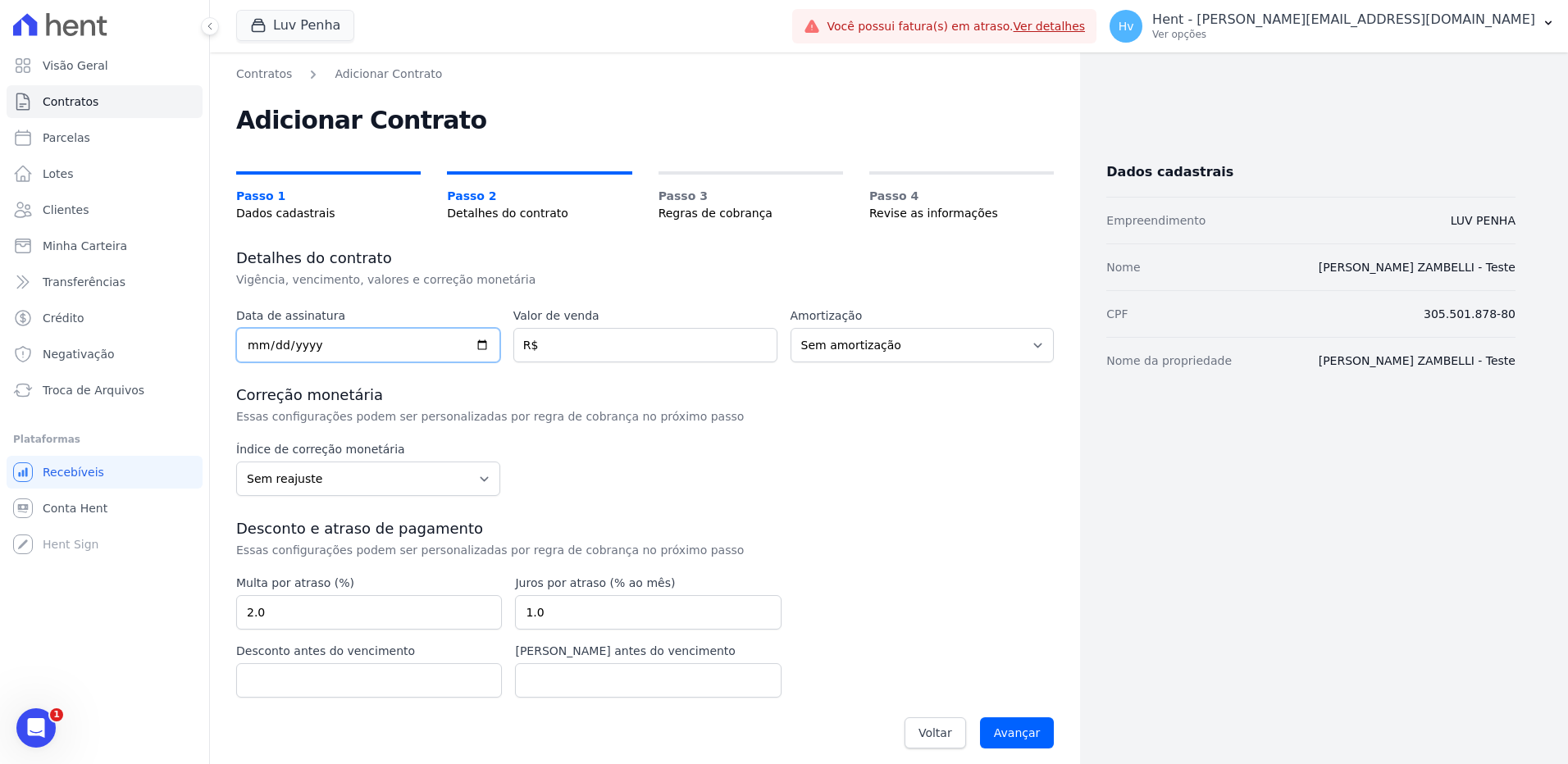
click at [340, 349] on input "date" at bounding box center [368, 345] width 264 height 35
type input "[DATE]"
type input "10.00"
drag, startPoint x: 1006, startPoint y: 733, endPoint x: 993, endPoint y: 734, distance: 13.0
click at [1007, 733] on input "Avançar" at bounding box center [1018, 733] width 75 height 31
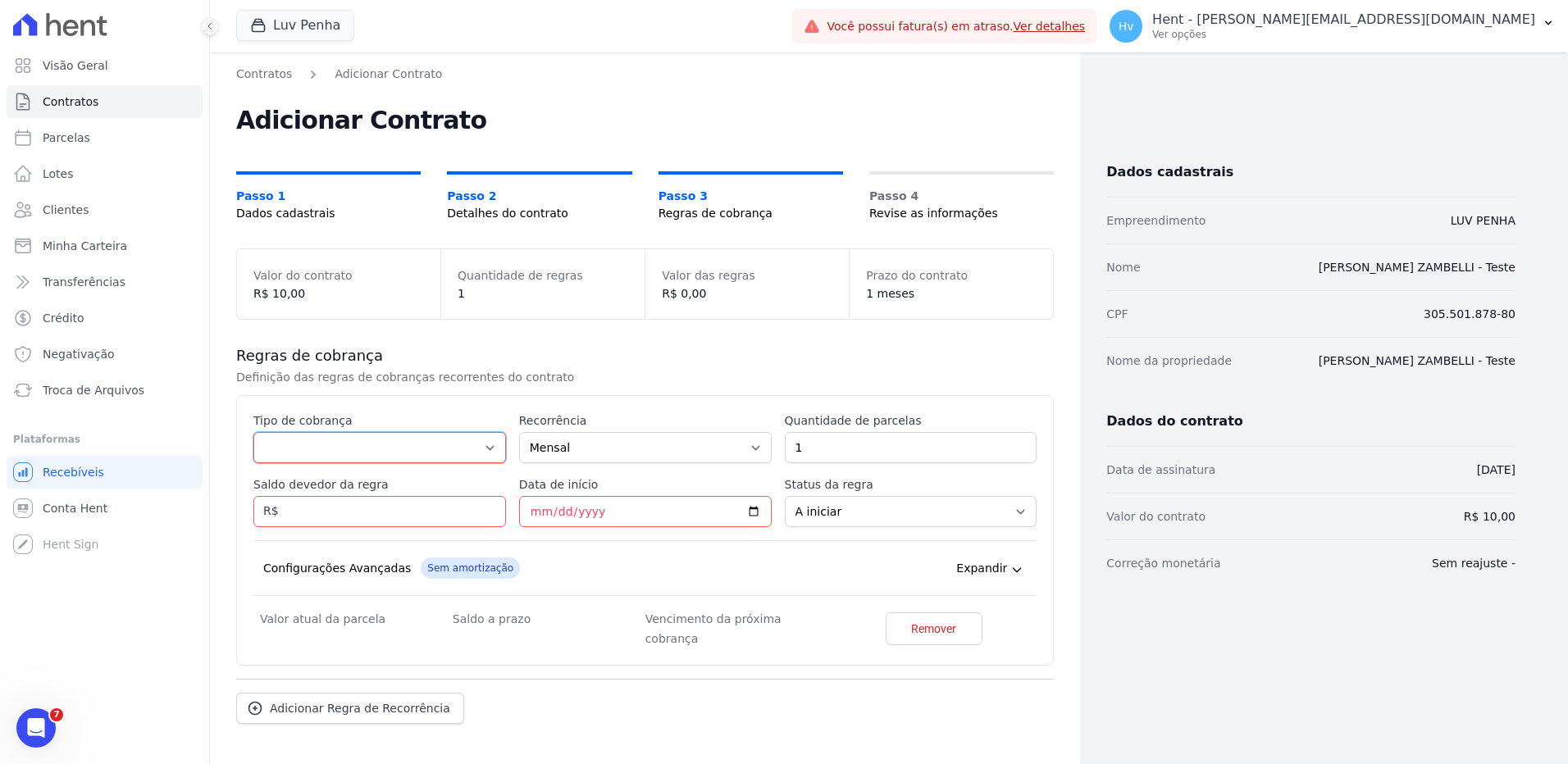
click at [363, 447] on select "Parcela Normal Entrada Sinal Intercalada Chaves Pré-chaves Pós-chaves Impostos …" at bounding box center [379, 448] width 252 height 31
select select "standard"
click at [253, 432] on select "Parcela Normal Entrada Sinal Intercalada Chaves Pré-chaves Pós-chaves Impostos …" at bounding box center [379, 448] width 252 height 31
click at [401, 512] on input "Saldo devedor da regra" at bounding box center [379, 511] width 252 height 31
type input "10.00"
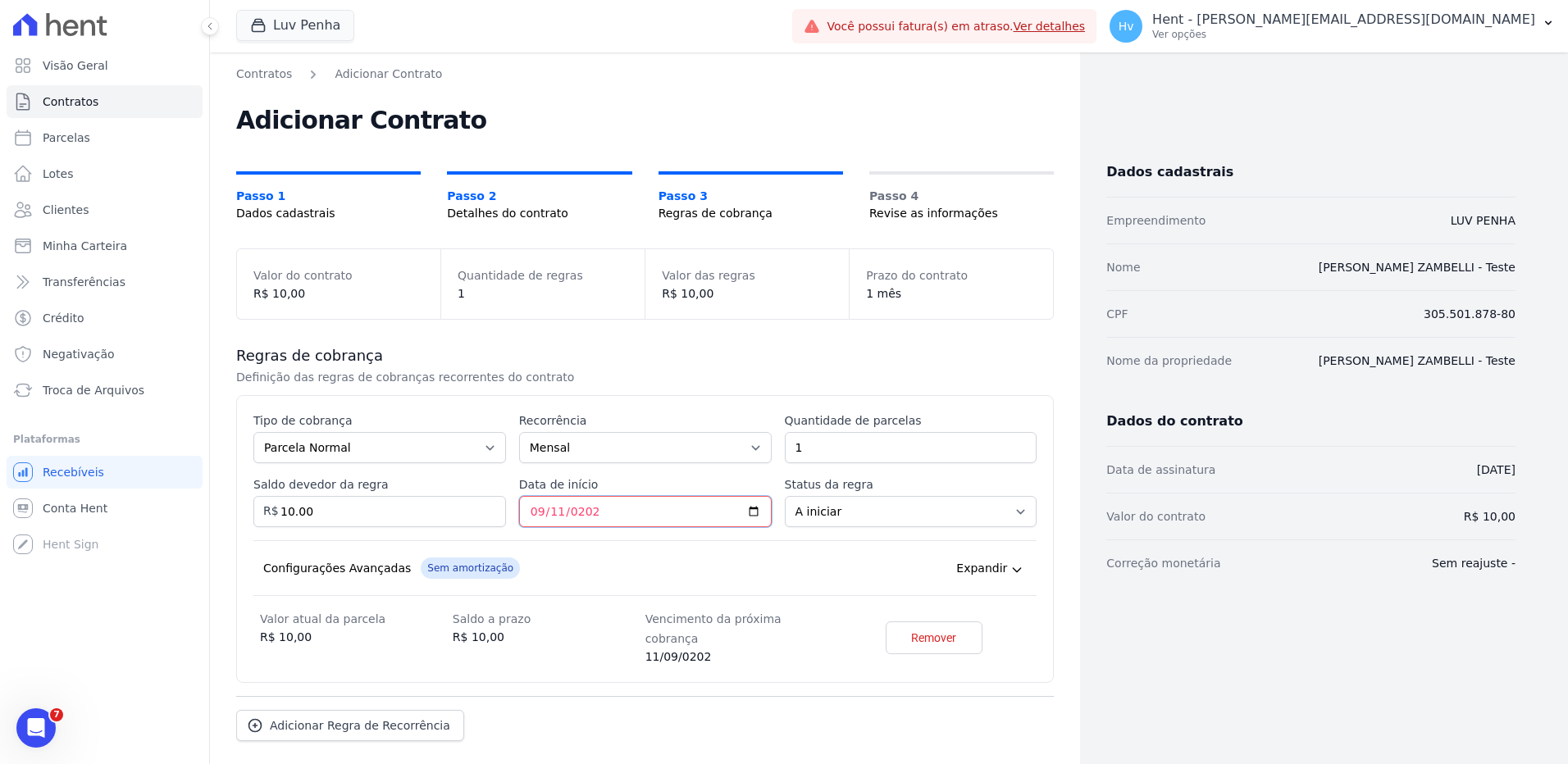
type input "[DATE]"
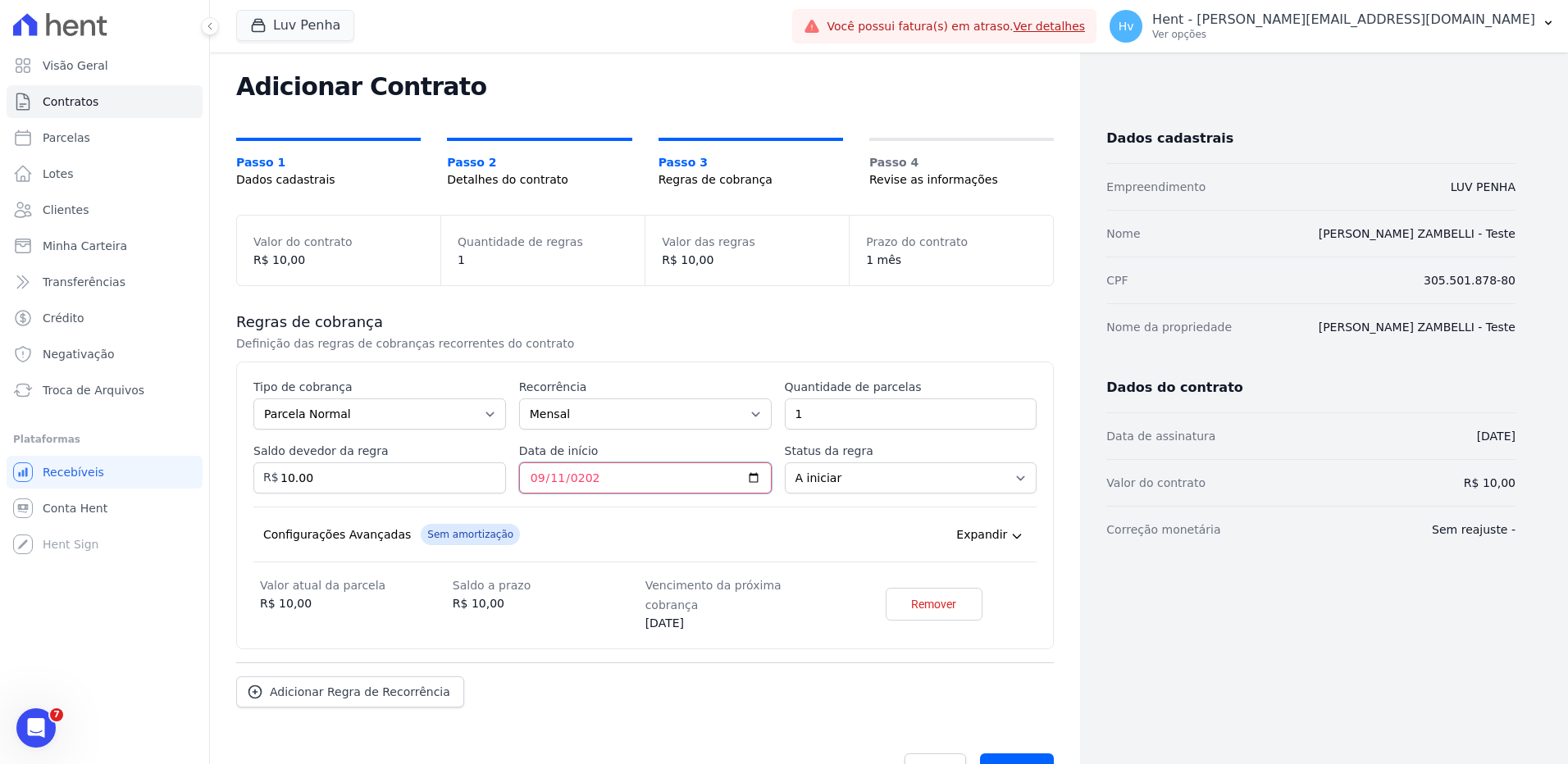
scroll to position [61, 0]
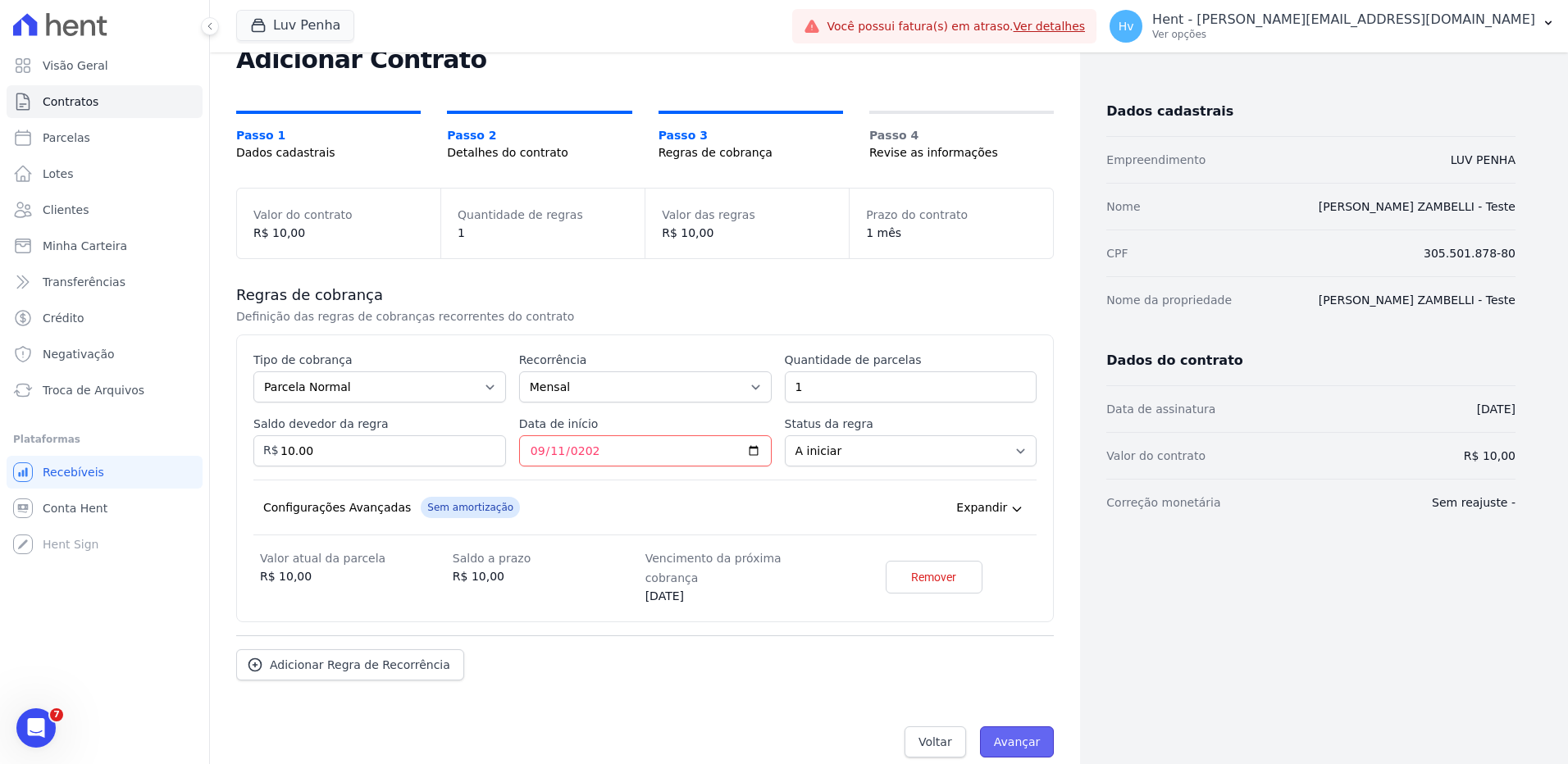
click at [1017, 727] on input "Avançar" at bounding box center [1018, 742] width 75 height 31
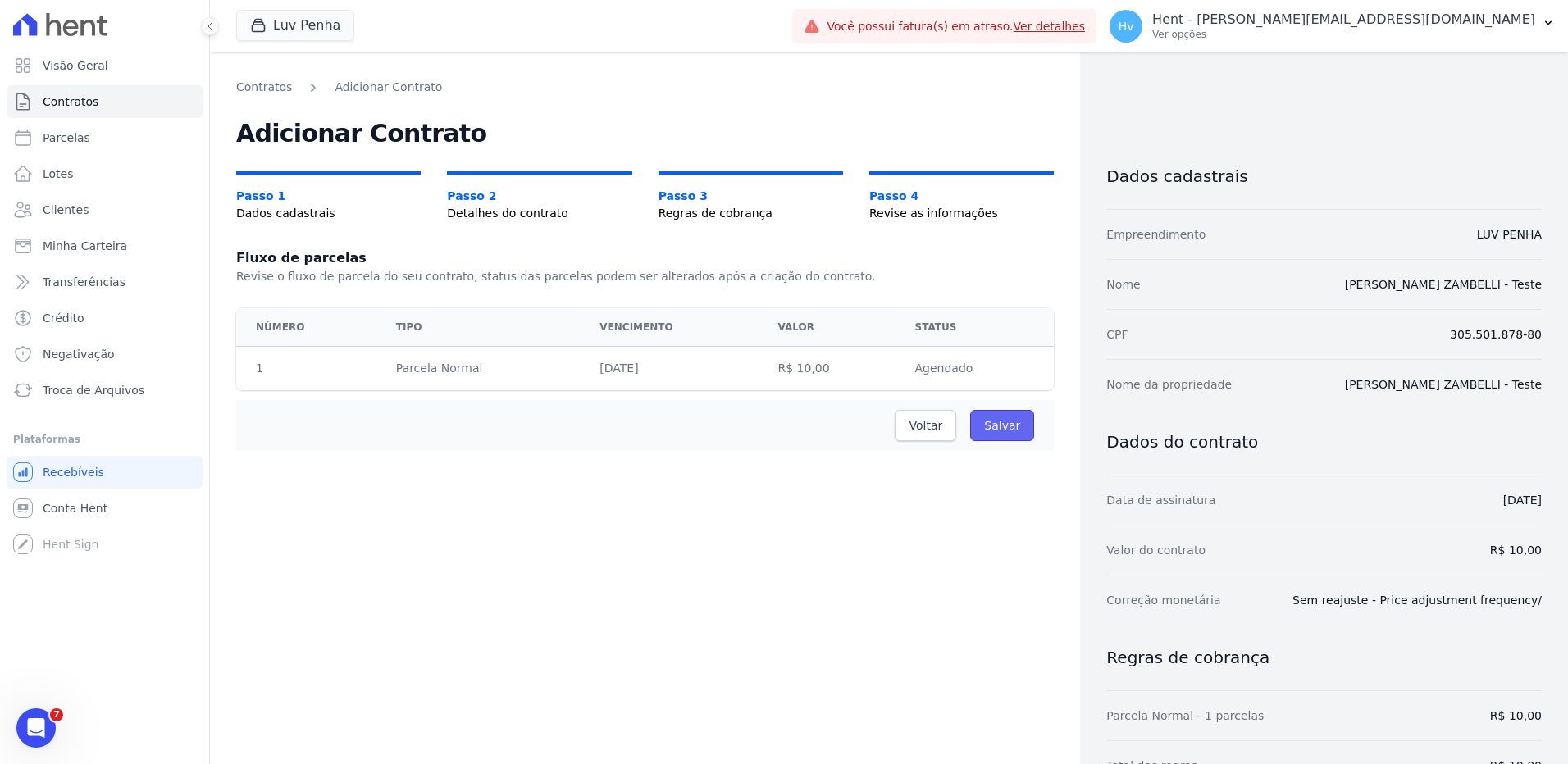
click at [991, 421] on input "Salvar" at bounding box center [1003, 425] width 64 height 31
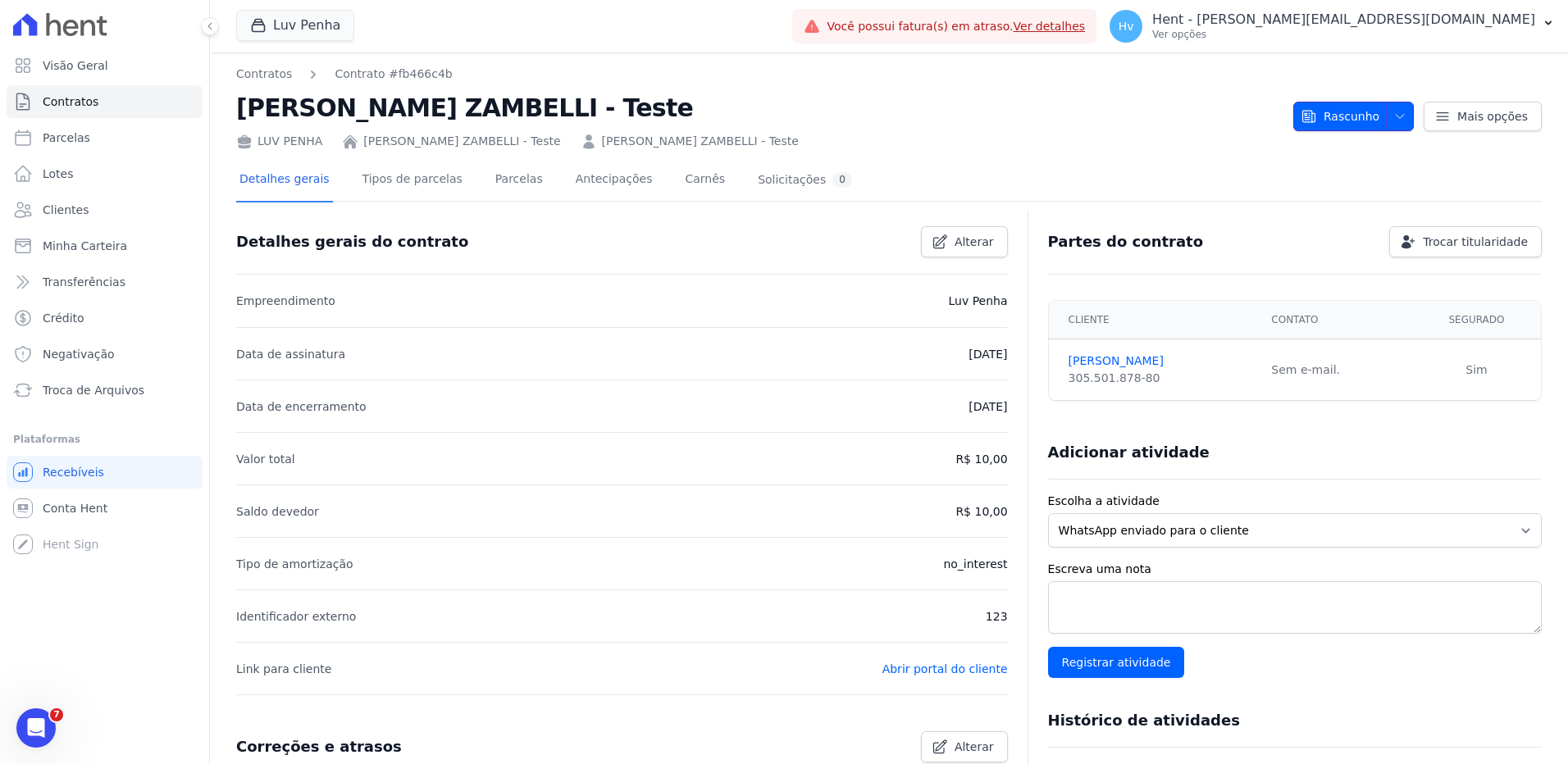
click at [1394, 124] on span "button" at bounding box center [1396, 116] width 21 height 26
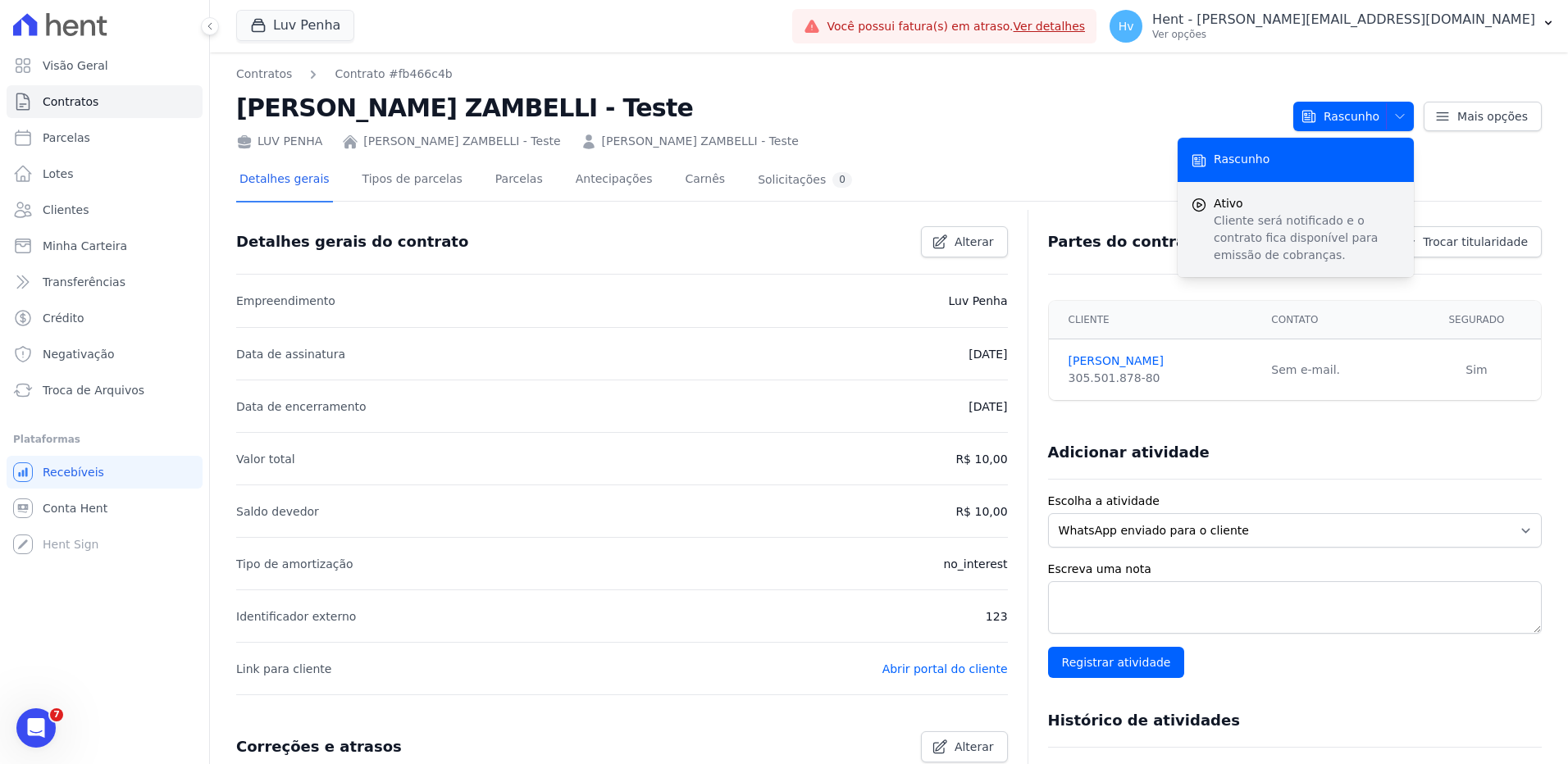
click at [1250, 205] on span "Ativo" at bounding box center [1308, 203] width 187 height 17
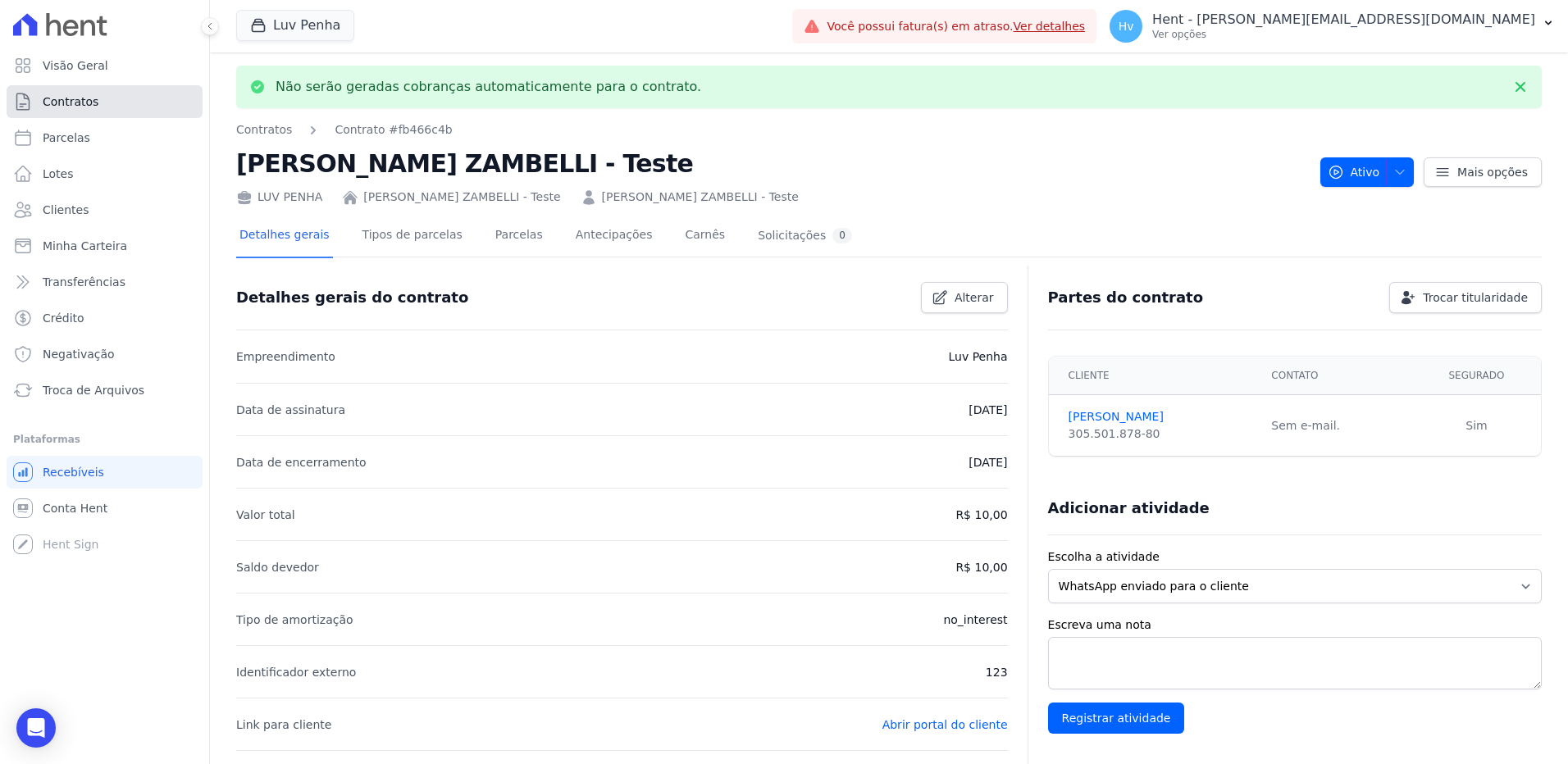
click at [86, 107] on span "Contratos" at bounding box center [70, 102] width 56 height 16
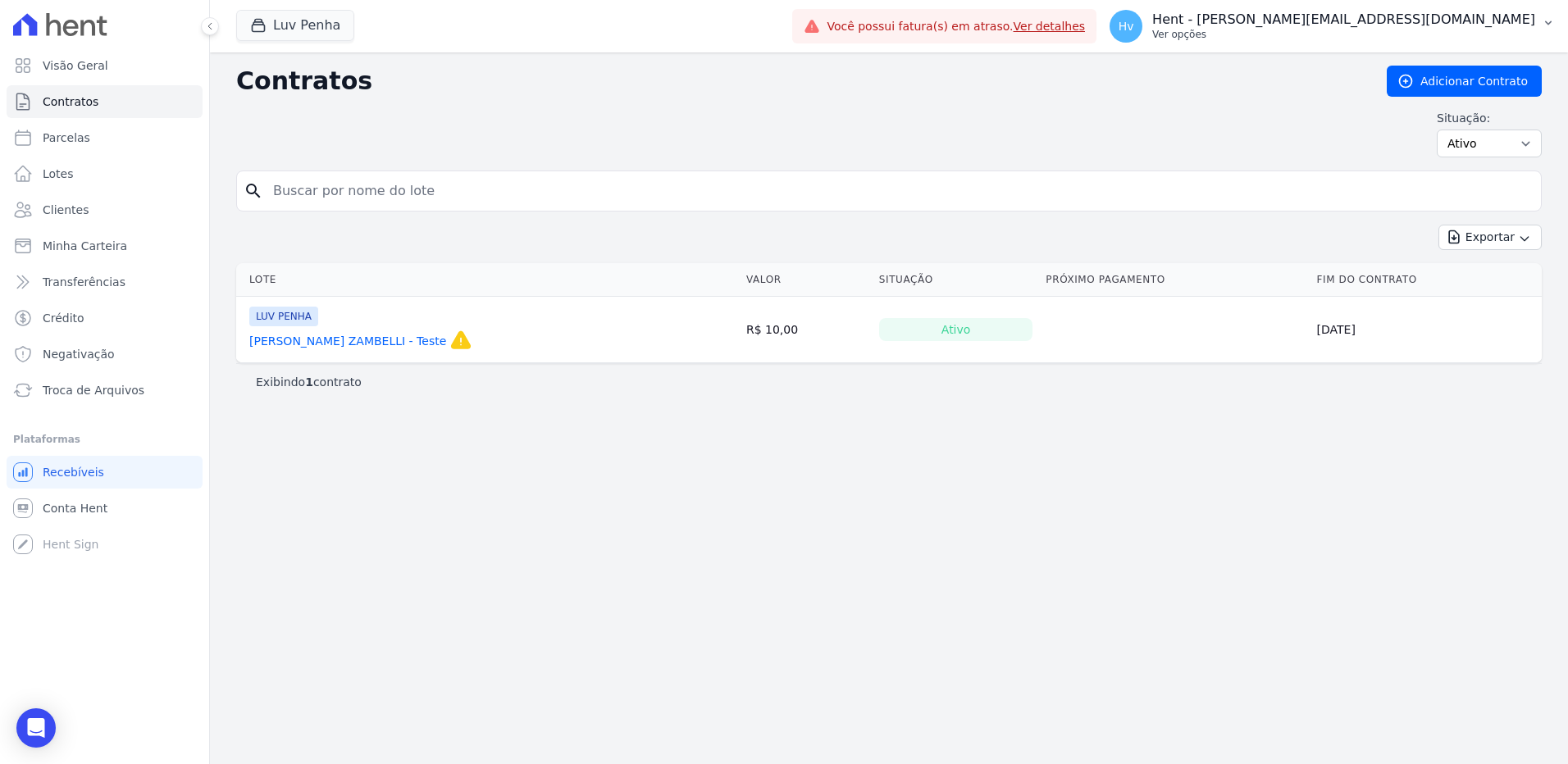
click at [1513, 24] on p "Hent - [PERSON_NAME][EMAIL_ADDRESS][DOMAIN_NAME]" at bounding box center [1343, 20] width 383 height 16
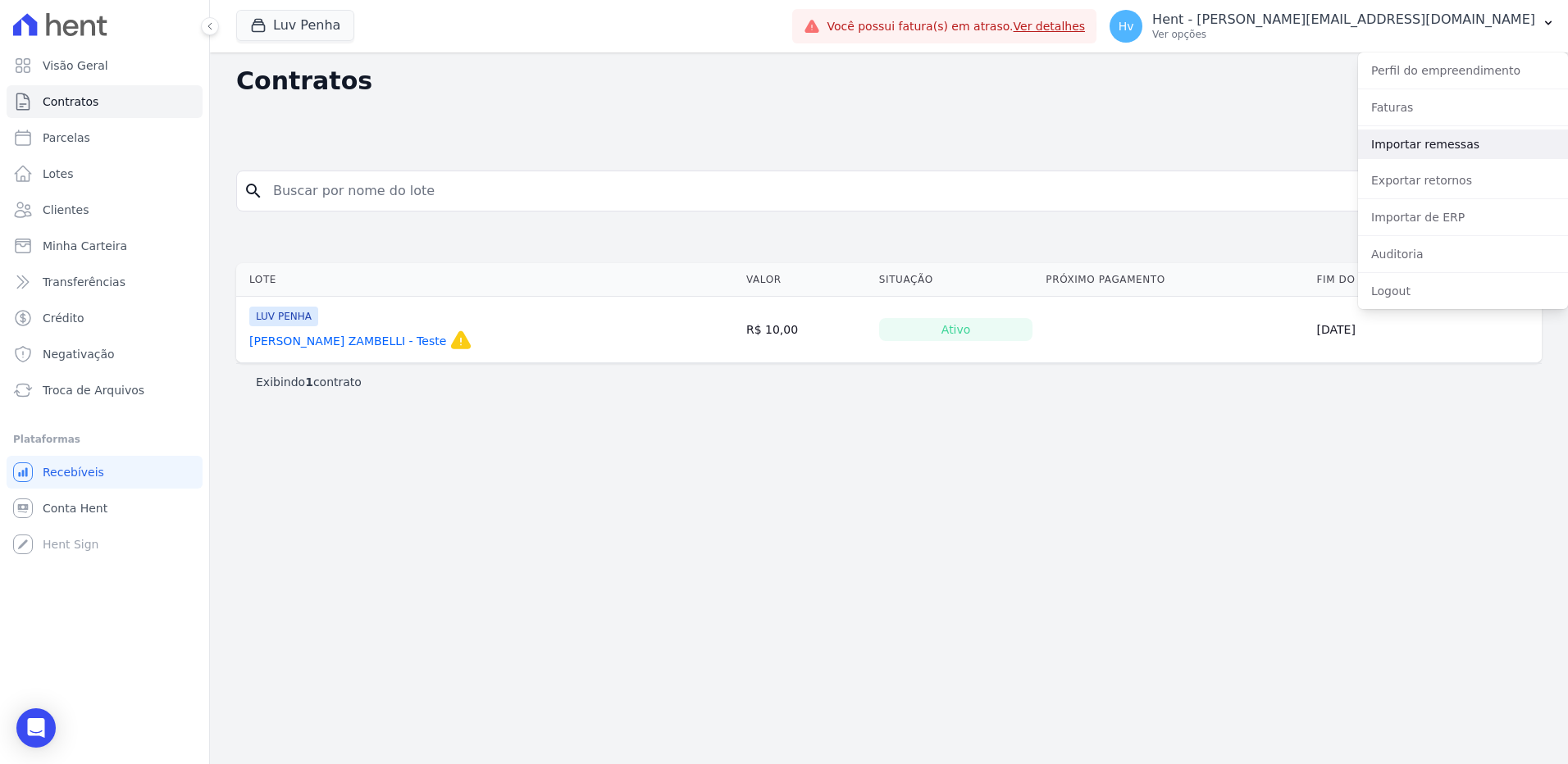
click at [1427, 148] on link "Importar remessas" at bounding box center [1463, 144] width 210 height 29
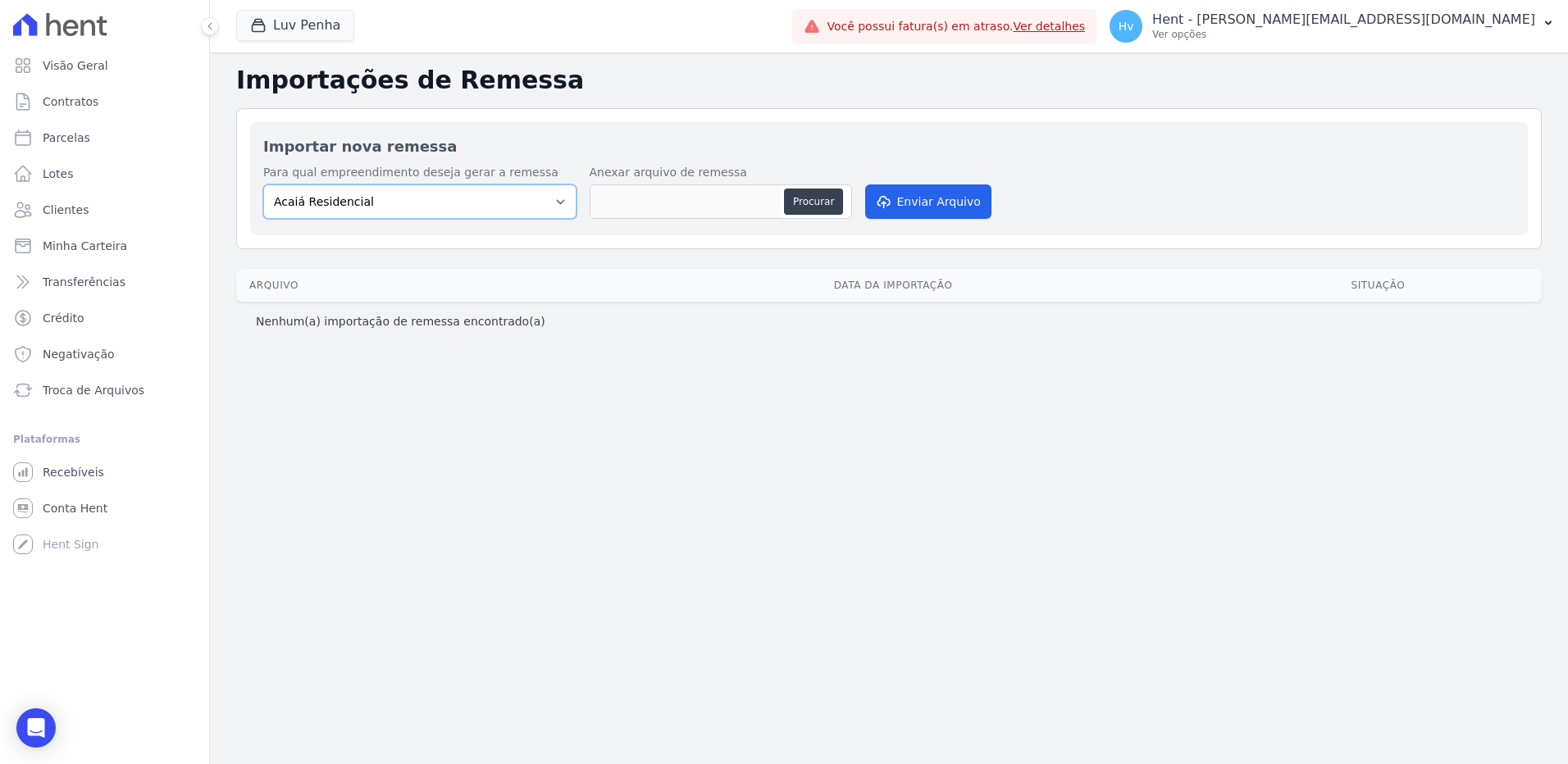
click at [575, 199] on select "Acaiá Residencial ACQUA 8 PELOTAS SPE LTDA II Administrativo AGILE ELOI MENDES …" at bounding box center [419, 201] width 313 height 35
select select "a68ccb25-01c7-4765-a105-c93e35a98414"
click at [263, 185] on select "Acaiá Residencial ACQUA 8 PELOTAS SPE LTDA II Administrativo AGILE ELOI MENDES …" at bounding box center [419, 201] width 313 height 35
click at [825, 198] on button "Procurar" at bounding box center [813, 201] width 59 height 26
type input "010092025 (2)"
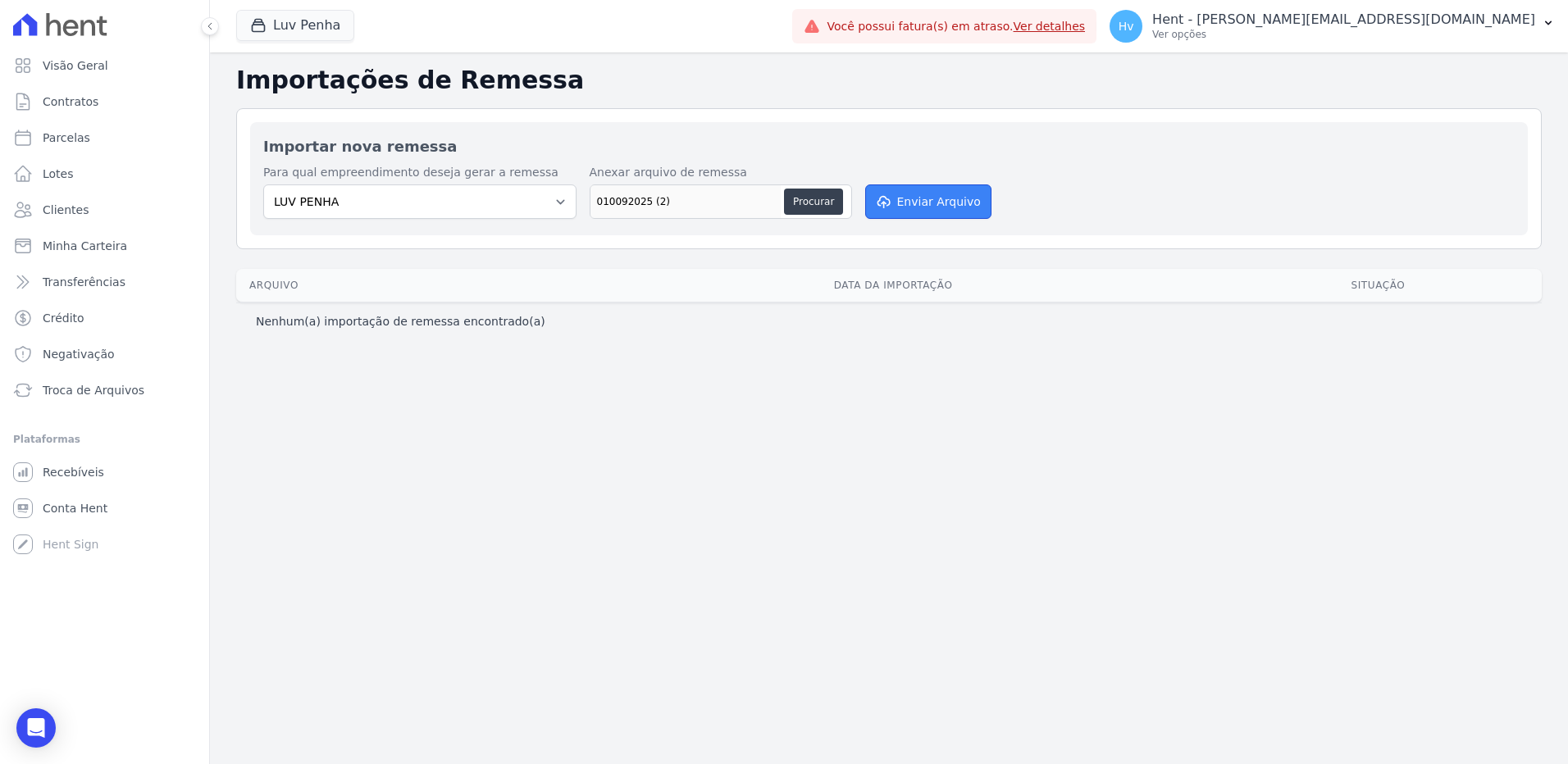
click at [947, 196] on button "Enviar Arquivo" at bounding box center [928, 201] width 127 height 35
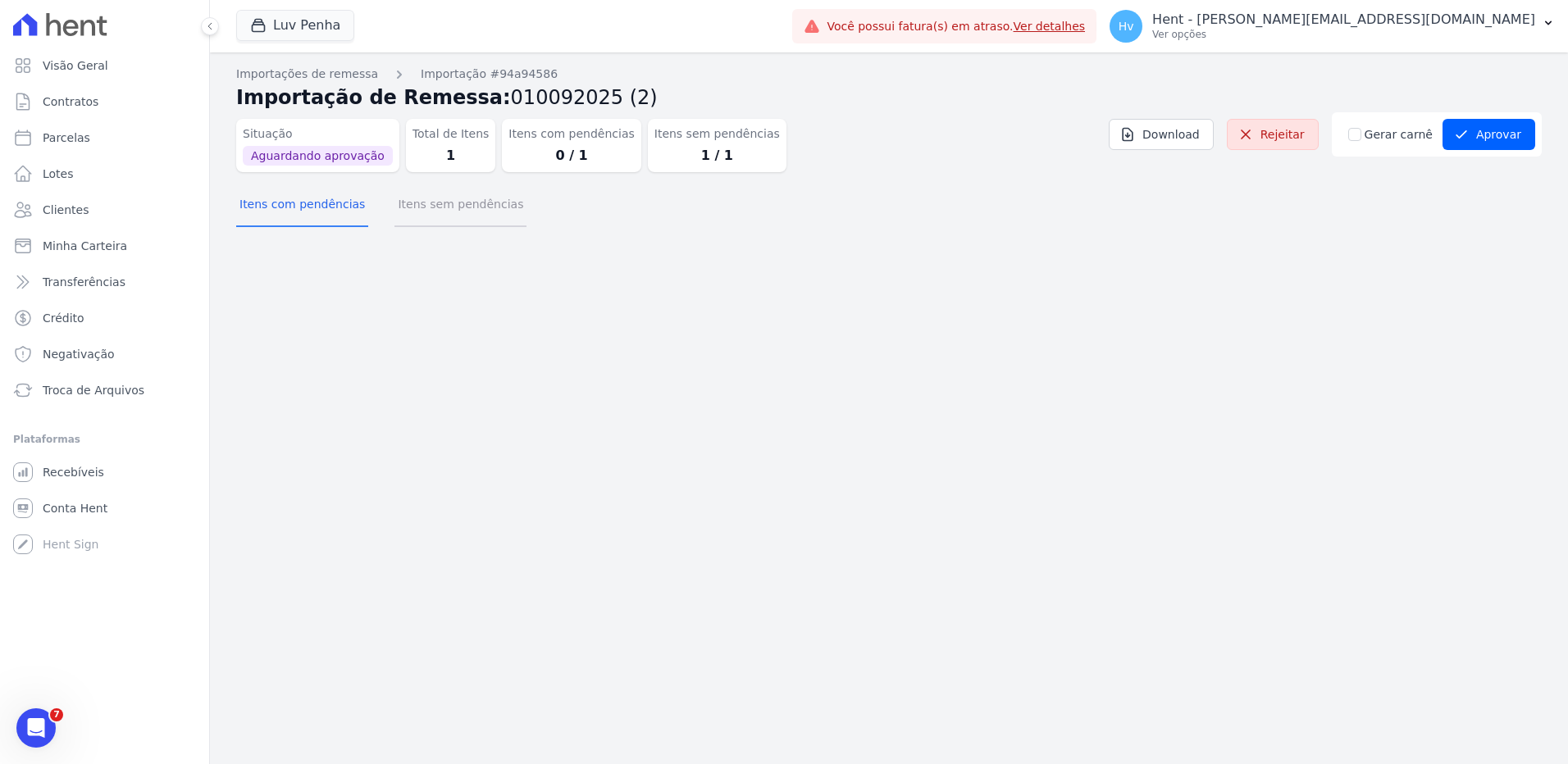
click at [463, 213] on button "Itens sem pendências" at bounding box center [460, 206] width 132 height 43
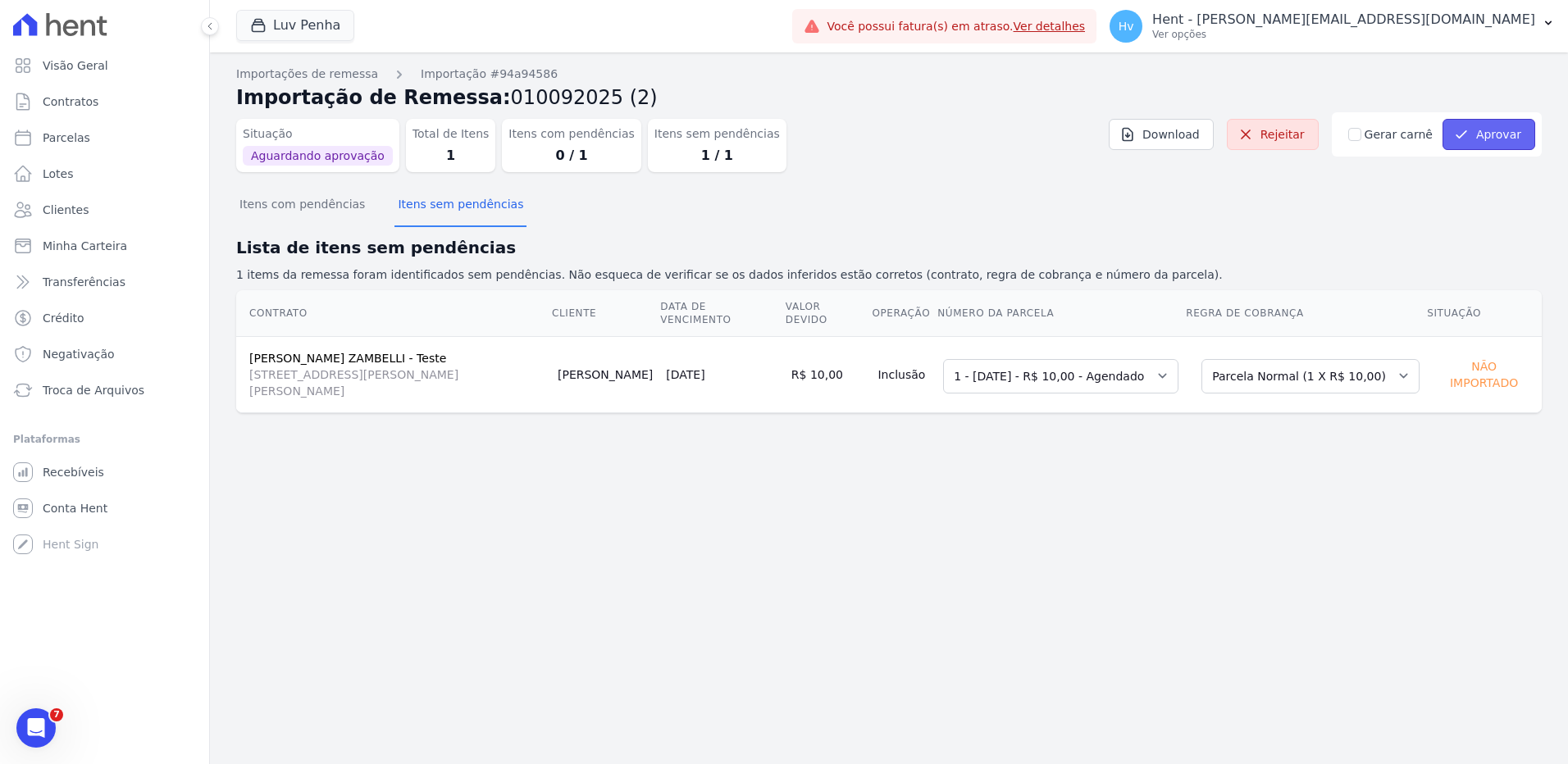
click at [1488, 143] on button "Aprovar" at bounding box center [1490, 134] width 93 height 31
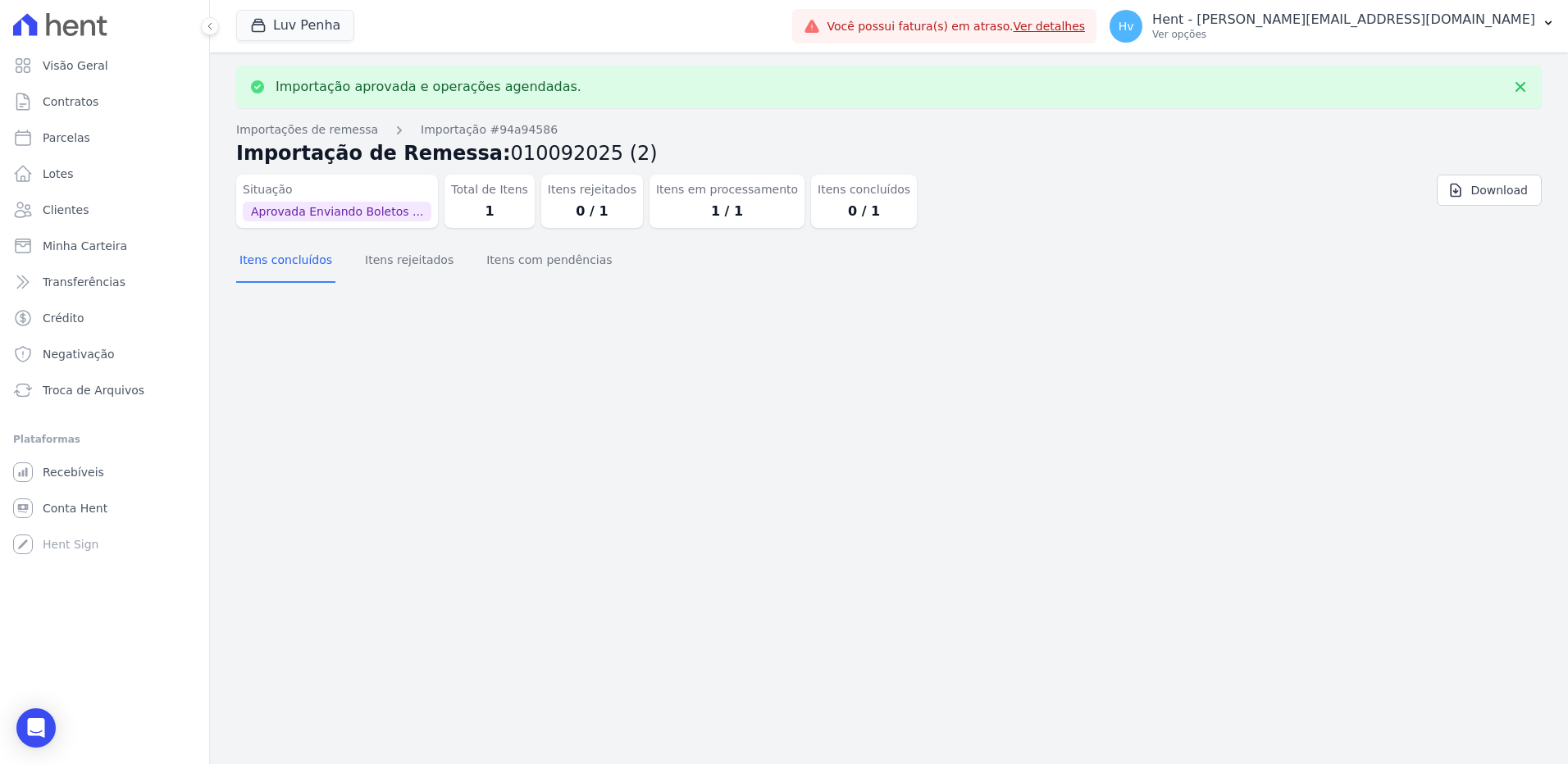
click at [901, 433] on div "Importação aprovada e operações agendadas. Importações de remessa Importação #9…" at bounding box center [888, 408] width 1358 height 711
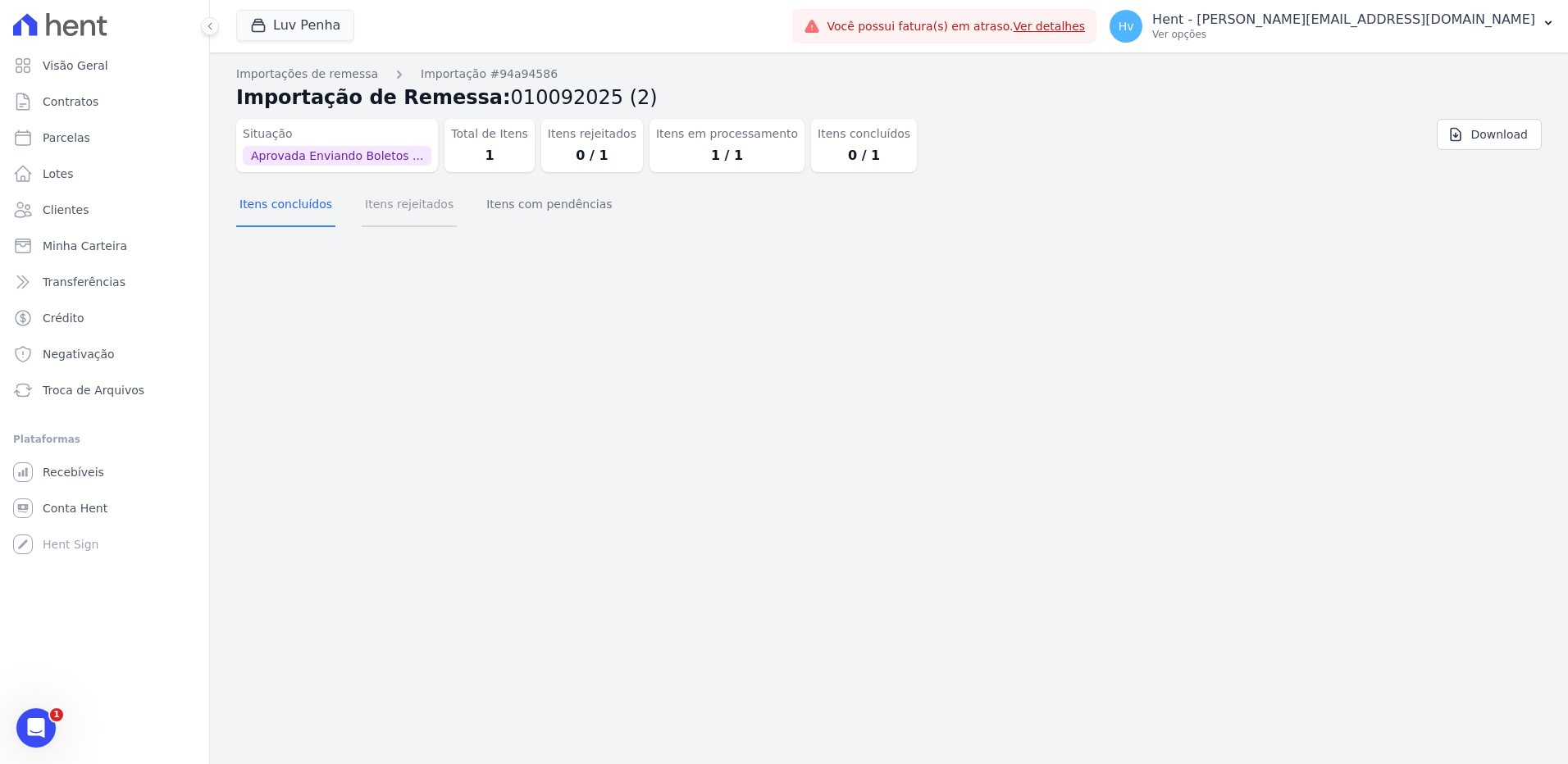
click at [422, 209] on button "Itens rejeitados" at bounding box center [409, 206] width 95 height 43
click at [524, 203] on button "Itens com pendências" at bounding box center [549, 206] width 132 height 43
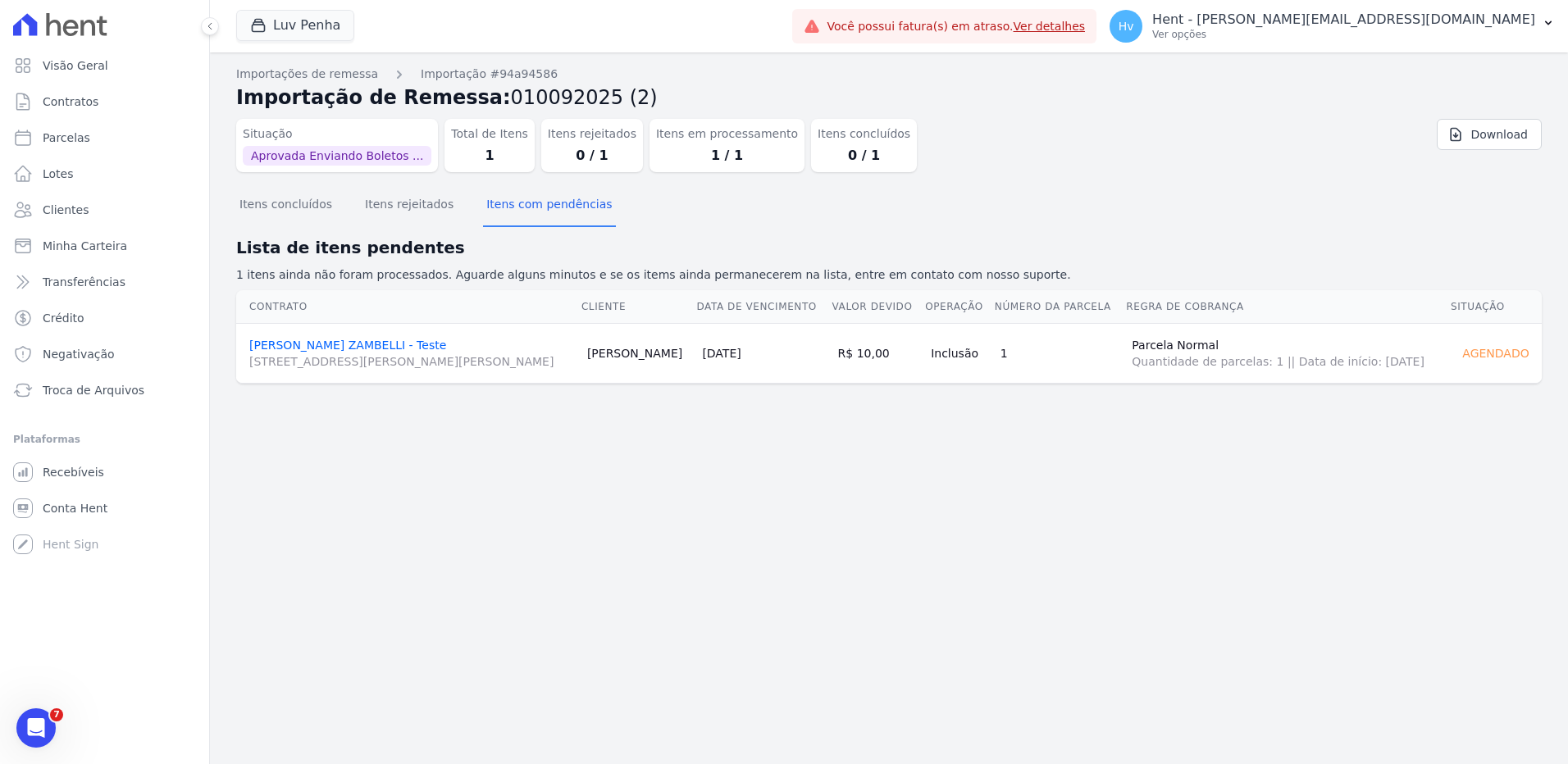
click at [624, 520] on div "Importações de remessa Importação #94a94586 Importação de Remessa: 010092025 (2…" at bounding box center [888, 408] width 1358 height 711
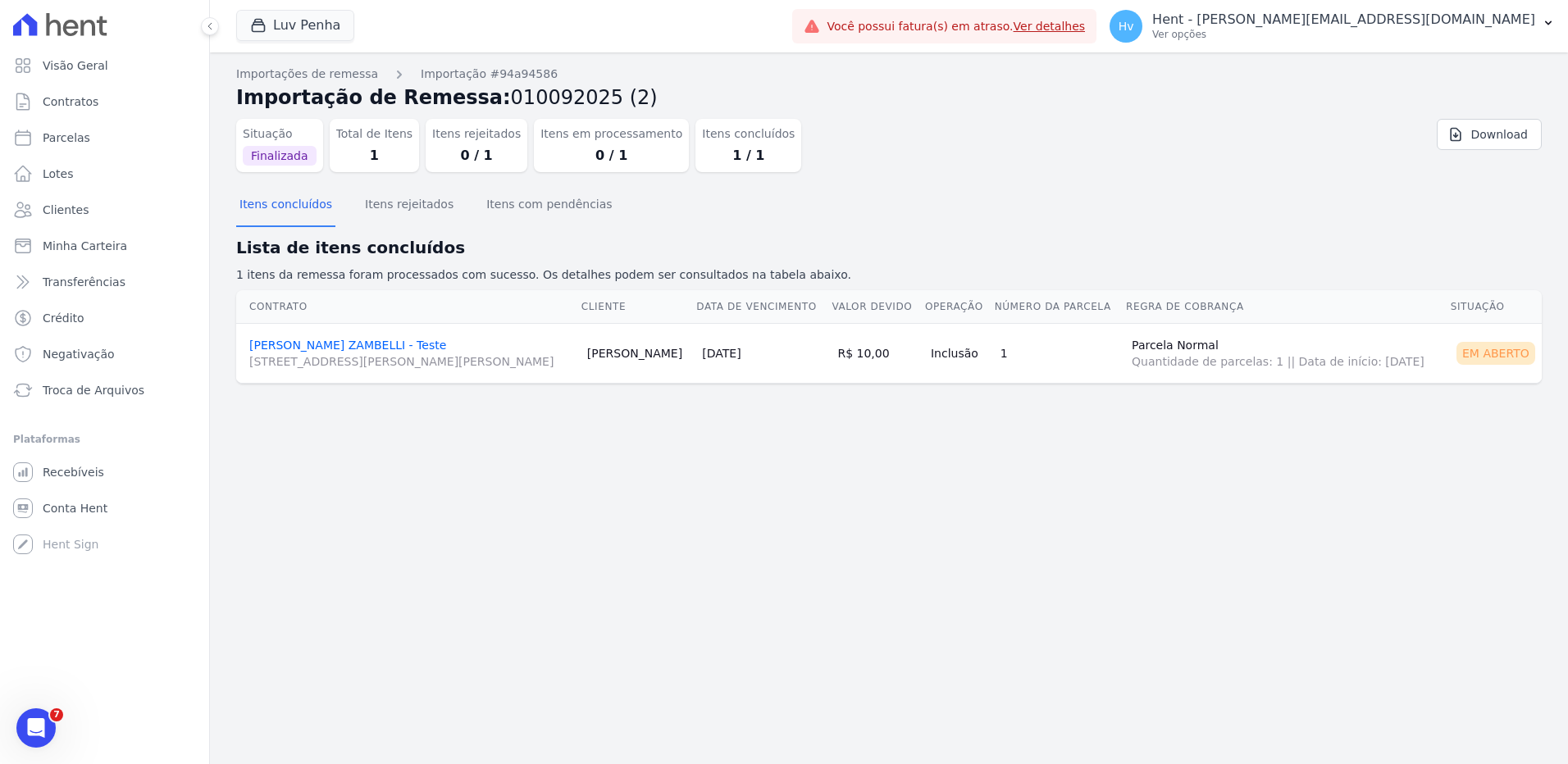
drag, startPoint x: 314, startPoint y: 349, endPoint x: 541, endPoint y: 375, distance: 228.5
click at [314, 349] on link "[PERSON_NAME] - Teste [STREET_ADDRESS][PERSON_NAME][PERSON_NAME]" at bounding box center [412, 354] width 325 height 31
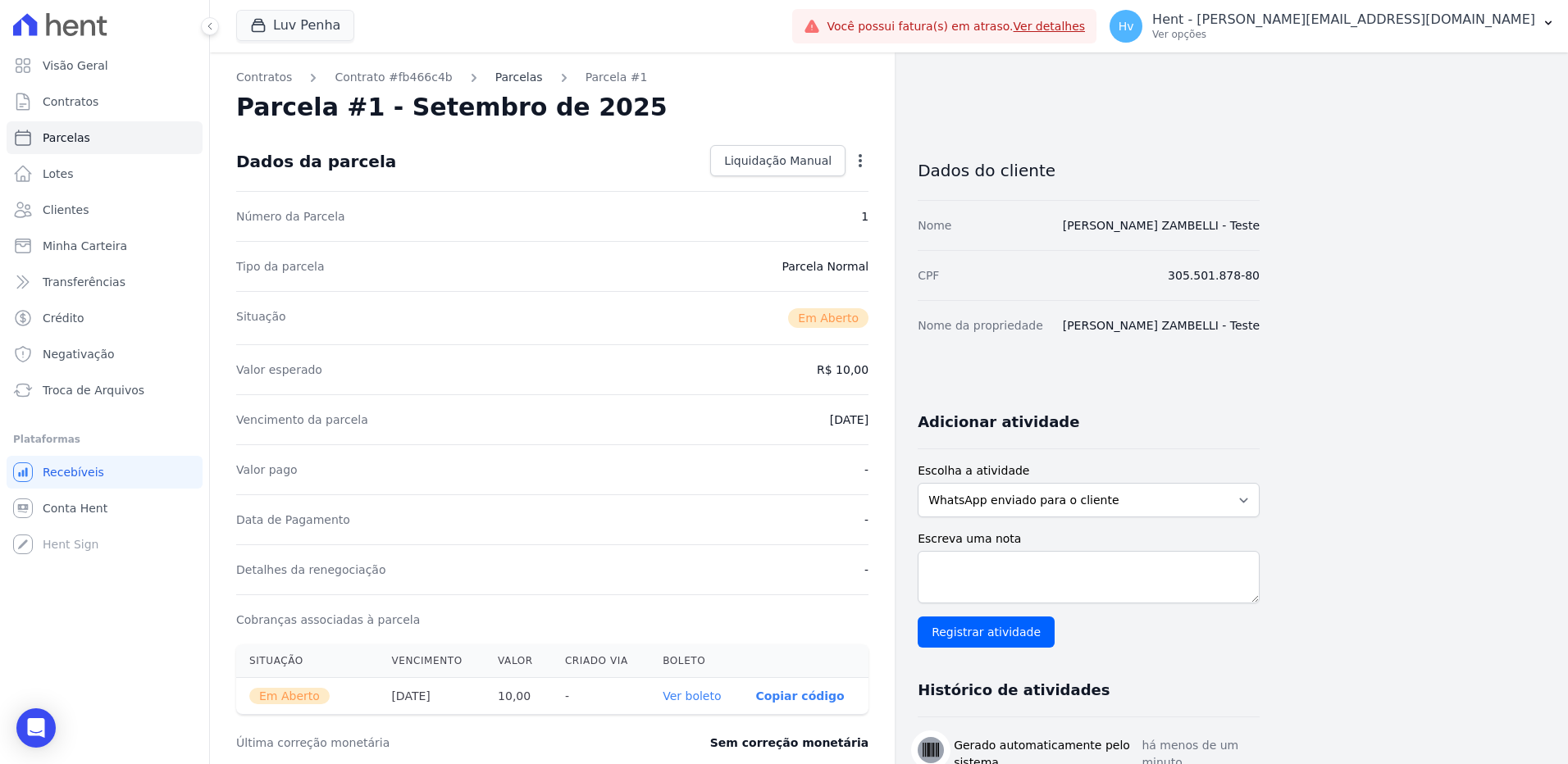
click at [495, 77] on link "Parcelas" at bounding box center [518, 77] width 47 height 17
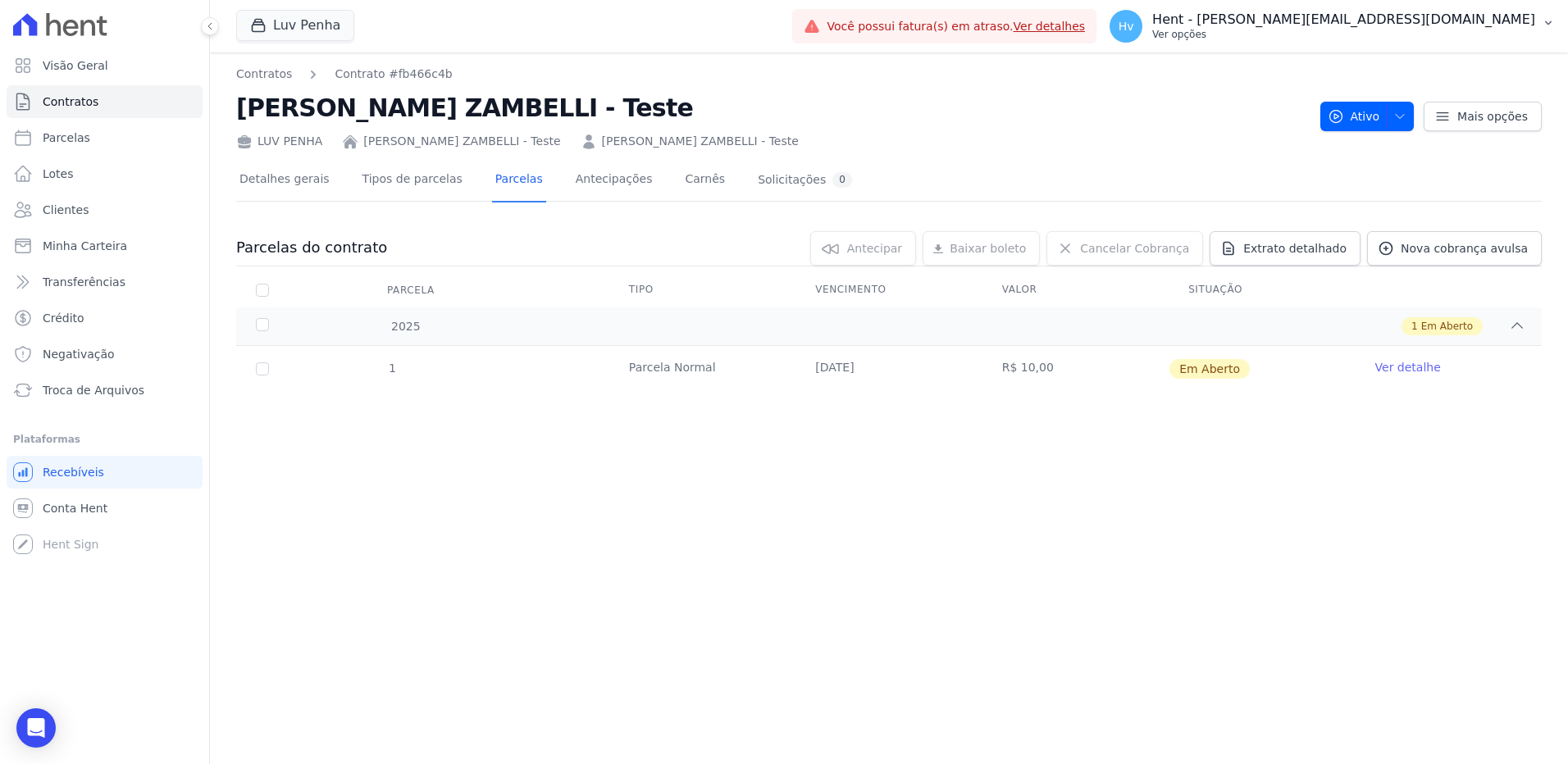
click at [1404, 29] on p "Ver opções" at bounding box center [1343, 34] width 383 height 13
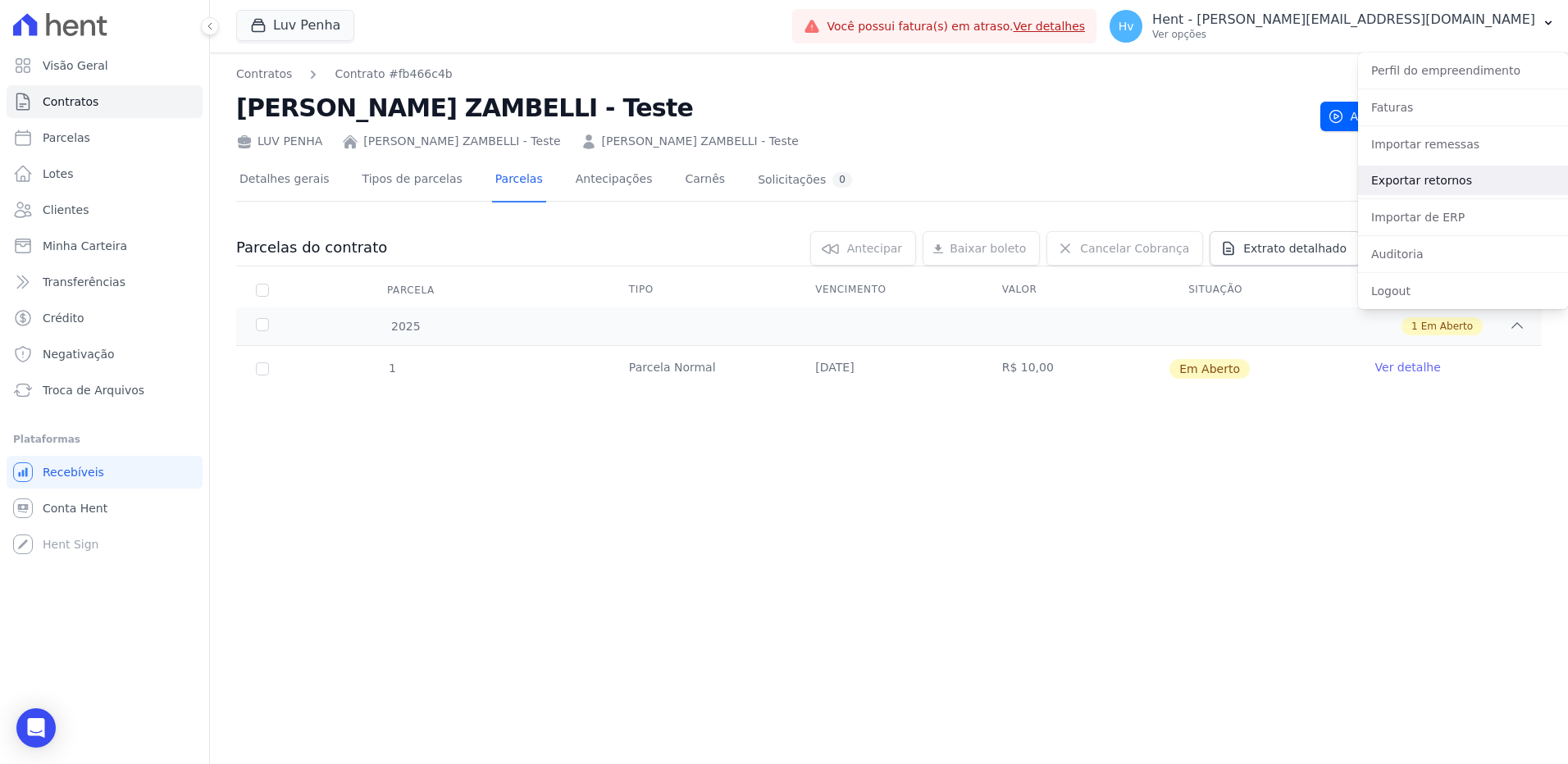
click at [1434, 177] on link "Exportar retornos" at bounding box center [1463, 180] width 210 height 29
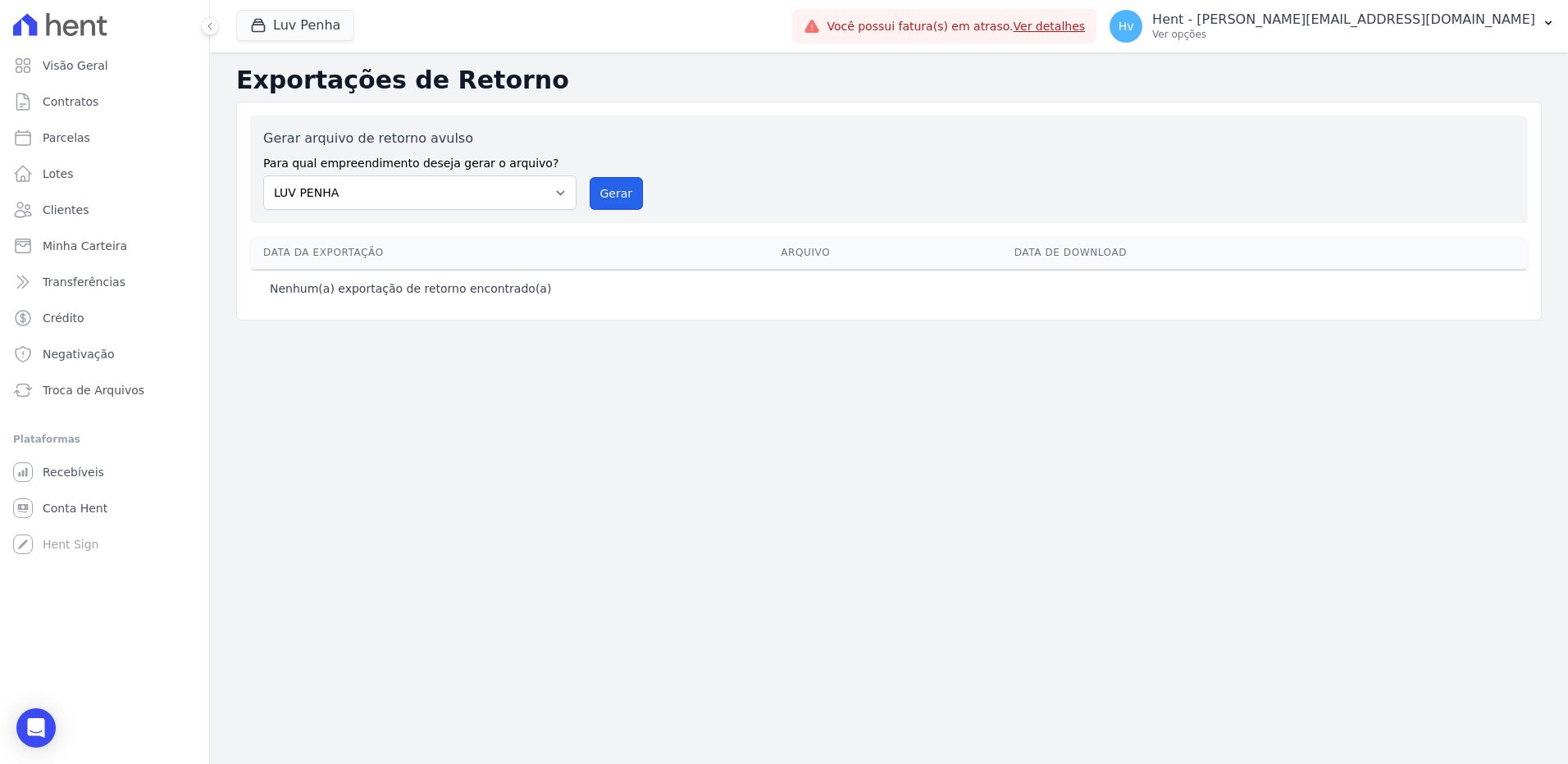
drag, startPoint x: 615, startPoint y: 192, endPoint x: 829, endPoint y: 115, distance: 227.4
click at [615, 192] on button "Gerar" at bounding box center [616, 193] width 54 height 33
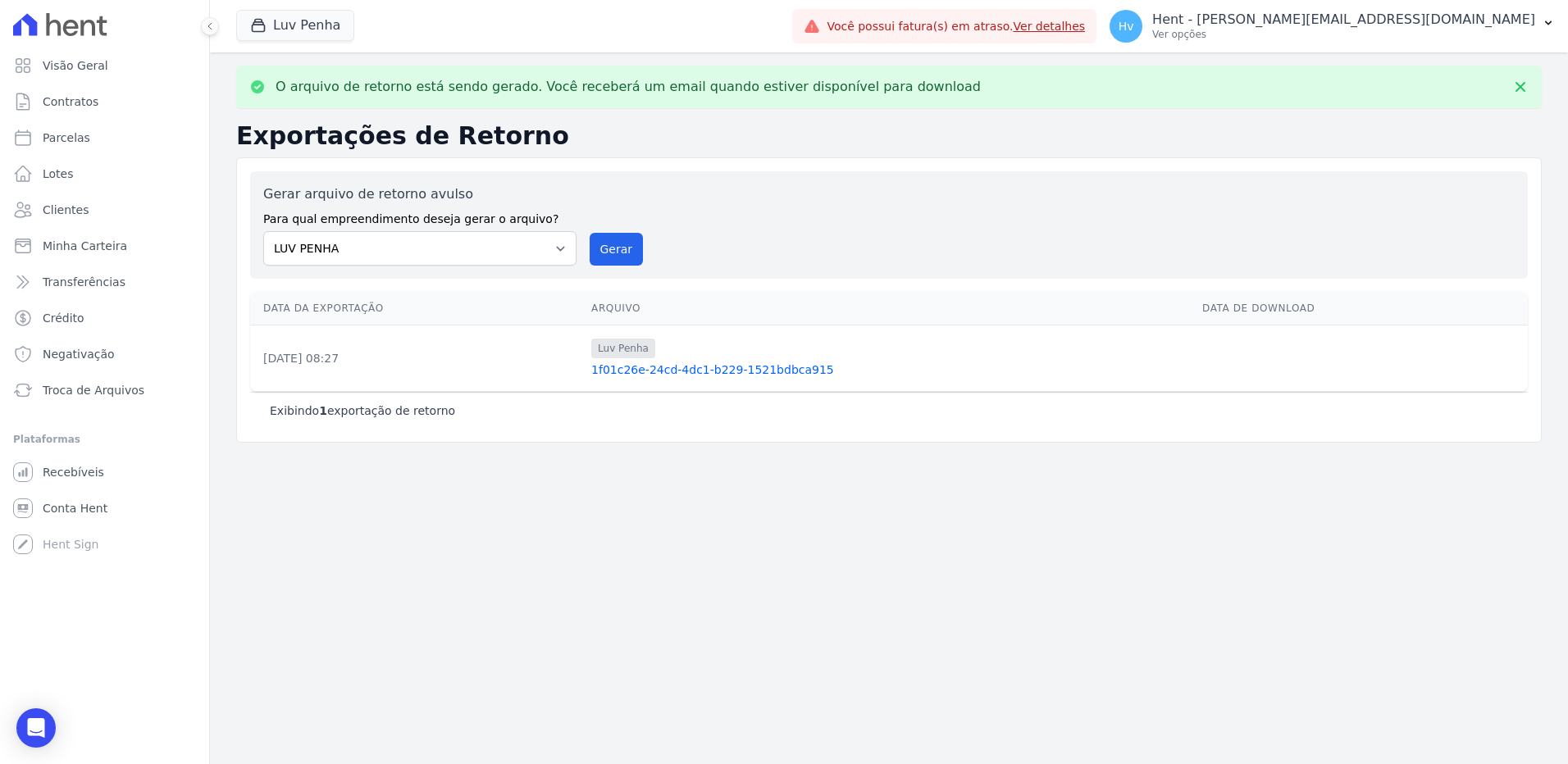
drag, startPoint x: 722, startPoint y: 369, endPoint x: 990, endPoint y: 536, distance: 315.8
click at [722, 369] on link "1f01c26e-24cd-4dc1-b229-1521bdbca915" at bounding box center [890, 370] width 598 height 16
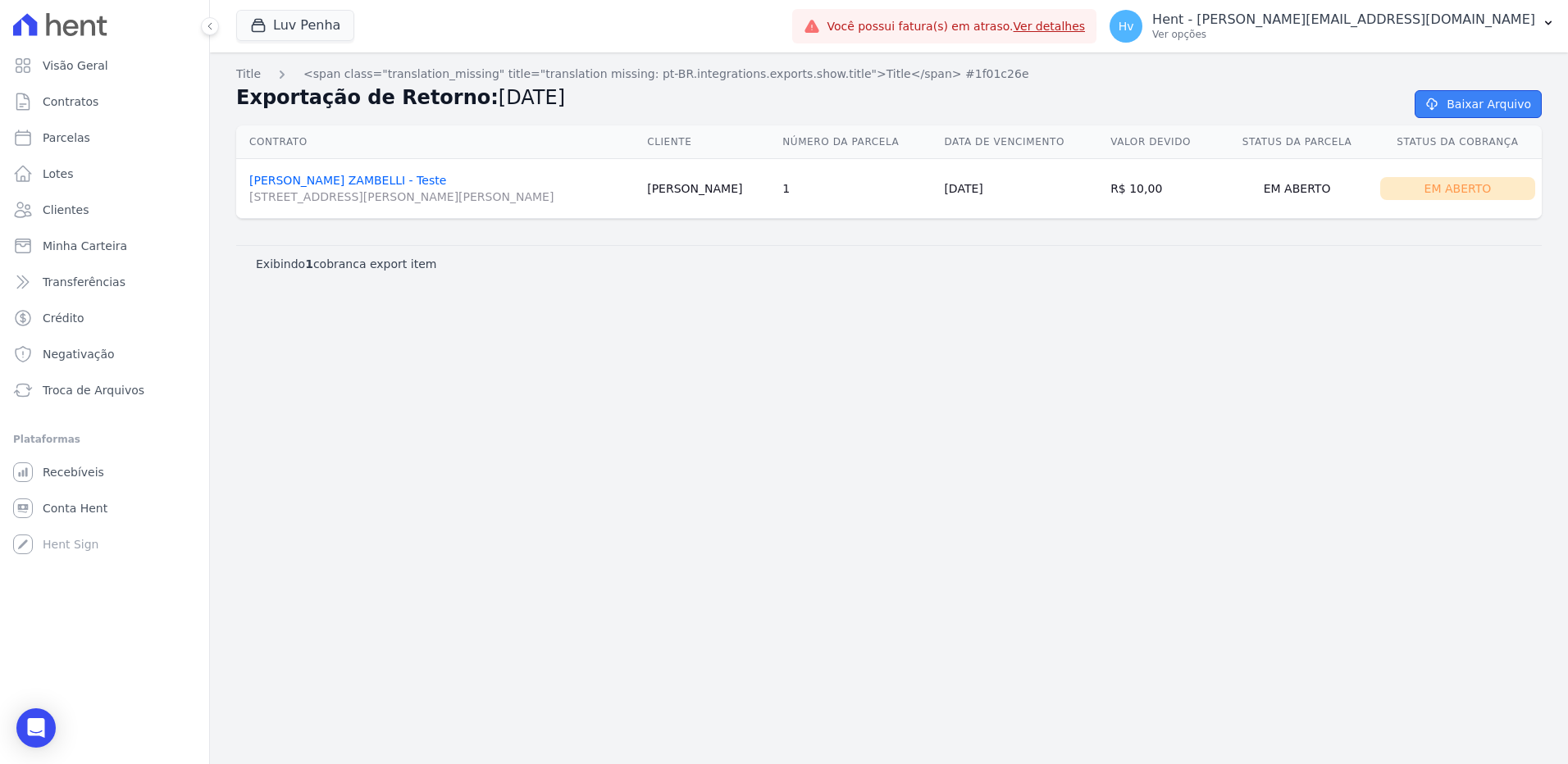
click at [1465, 105] on link "Baixar Arquivo" at bounding box center [1478, 103] width 128 height 28
click at [752, 669] on div "Title <span class="translation_missing" title="translation missing: pt-BR.integ…" at bounding box center [888, 408] width 1358 height 711
